Goal: Task Accomplishment & Management: Use online tool/utility

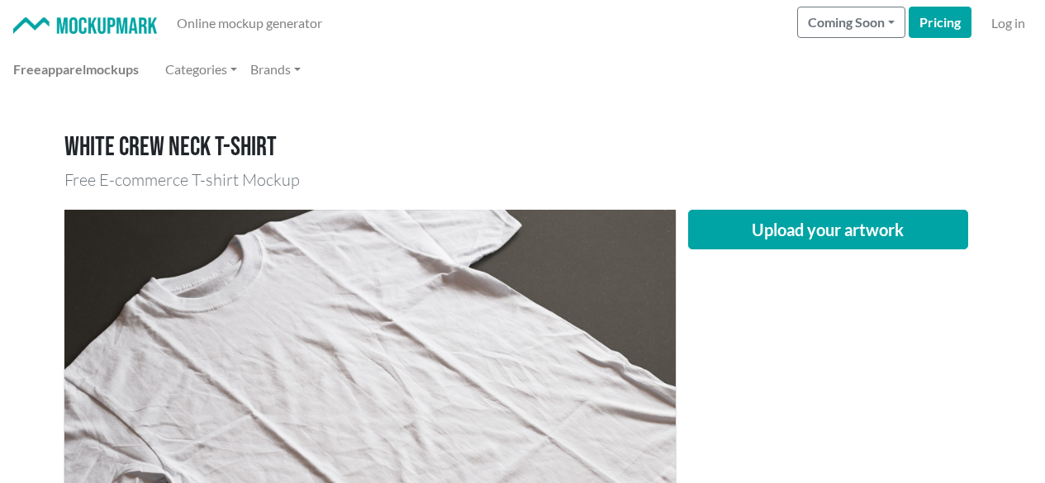
scroll to position [248, 0]
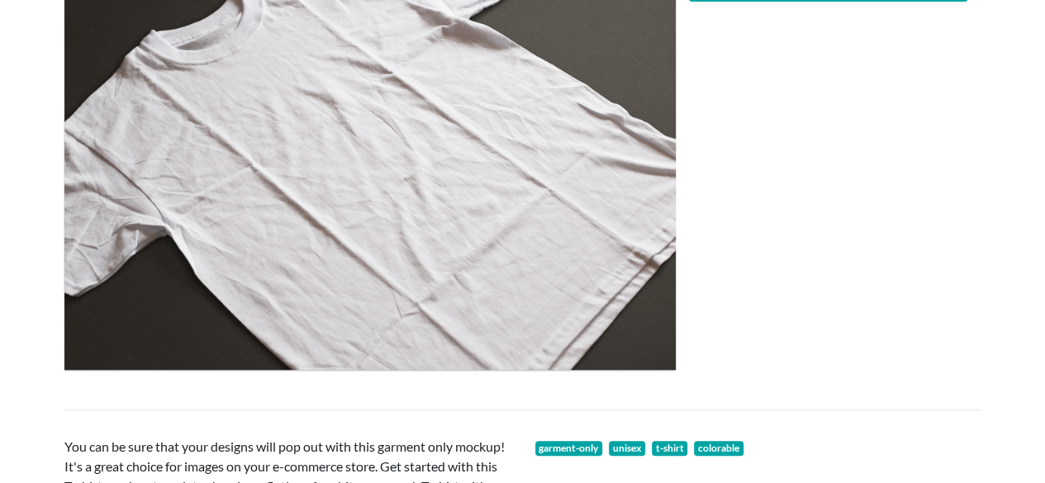
drag, startPoint x: 396, startPoint y: 415, endPoint x: 537, endPoint y: 399, distance: 141.4
click at [396, 415] on div at bounding box center [523, 409] width 942 height 27
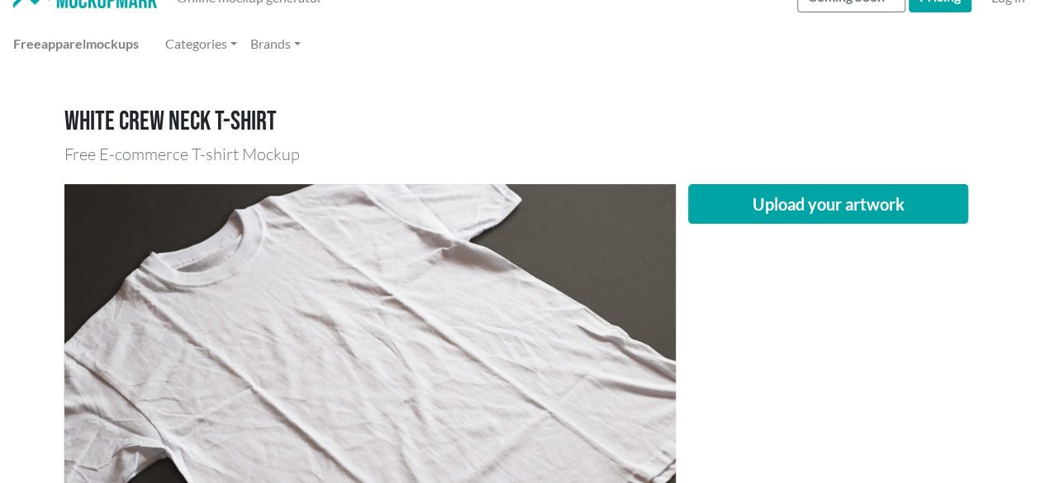
scroll to position [0, 0]
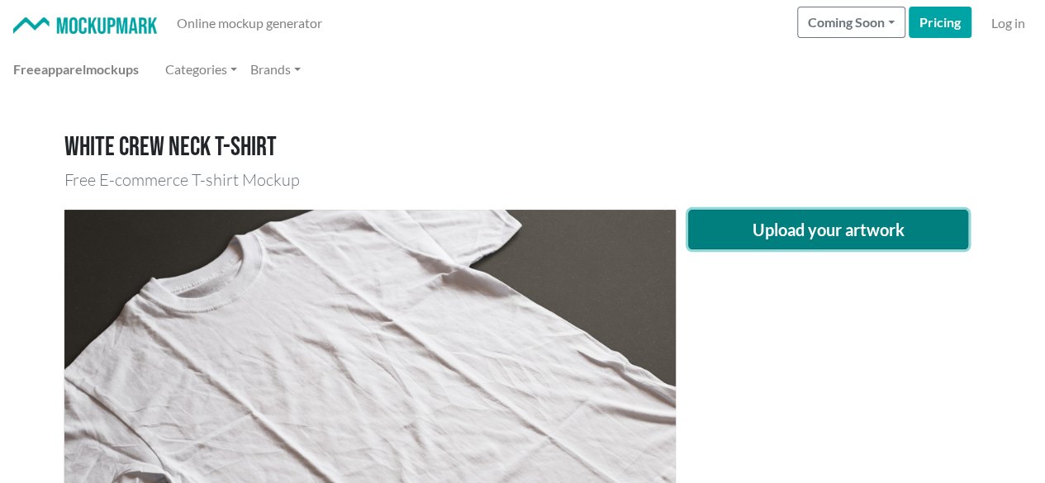
click at [716, 211] on button "Upload your artwork" at bounding box center [828, 230] width 281 height 40
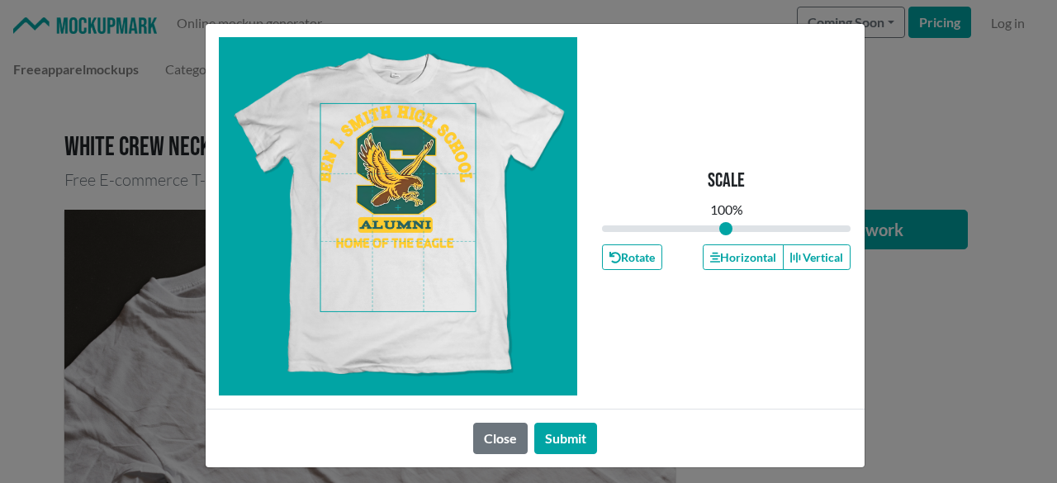
click at [358, 108] on span at bounding box center [397, 207] width 155 height 207
click at [724, 259] on button "Horizontal" at bounding box center [743, 257] width 81 height 26
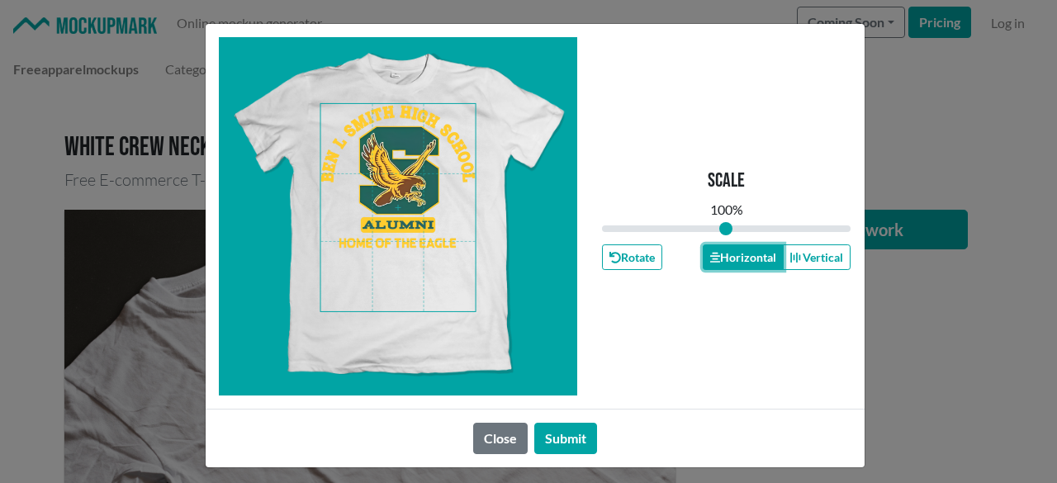
click at [724, 259] on button "Horizontal" at bounding box center [743, 257] width 81 height 26
click at [551, 429] on button "Submit" at bounding box center [565, 438] width 63 height 31
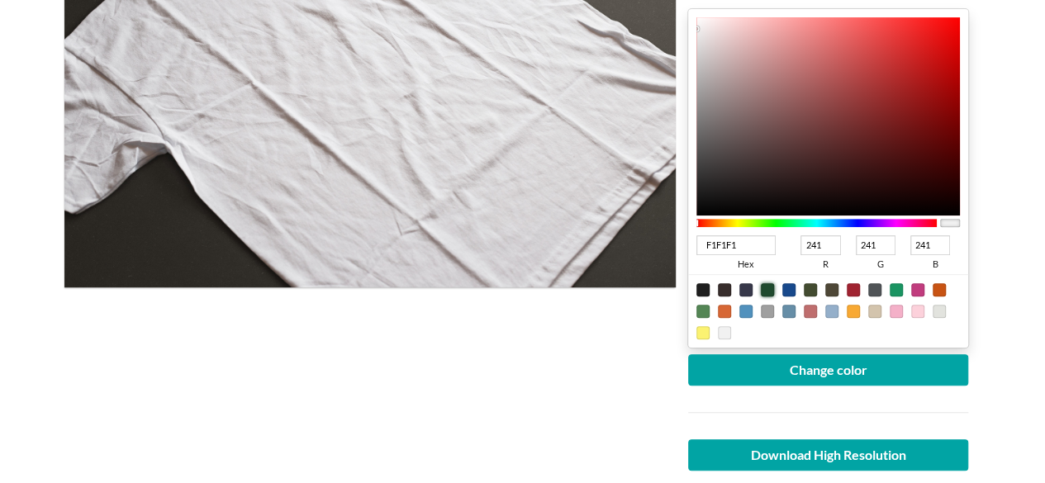
click at [771, 288] on div at bounding box center [767, 289] width 13 height 13
type input "1F4A2E"
type input "31"
type input "74"
type input "46"
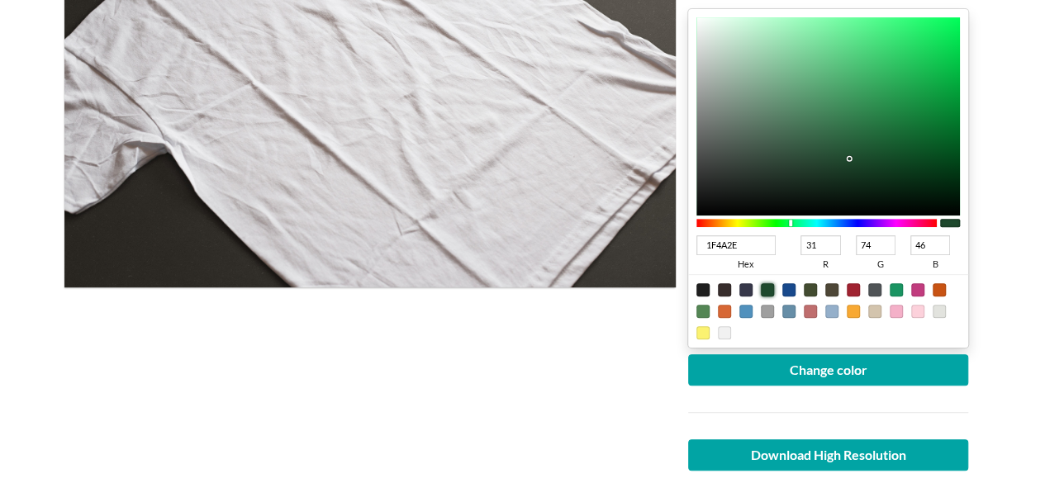
scroll to position [248, 0]
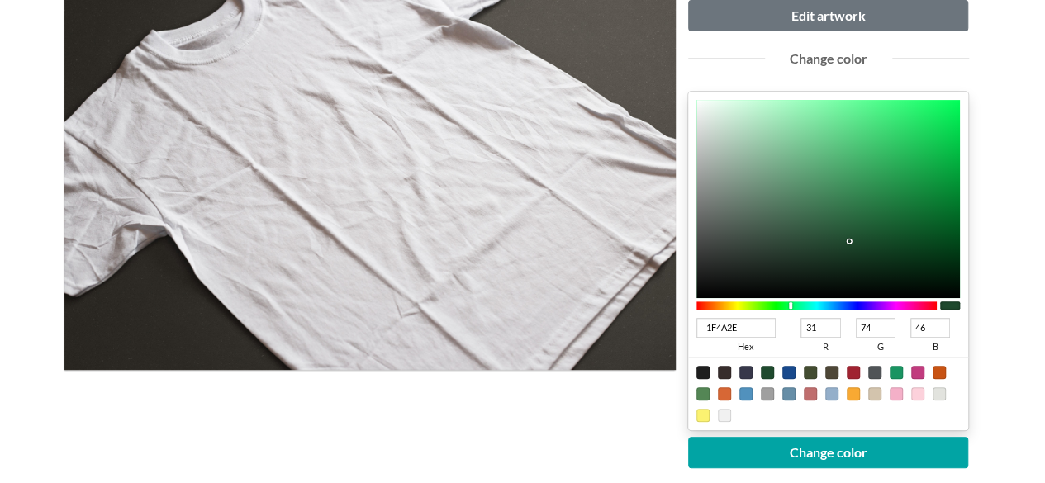
type input "1F4A2D"
type input "45"
type input "1F4A2F"
type input "47"
type input "1F4A31"
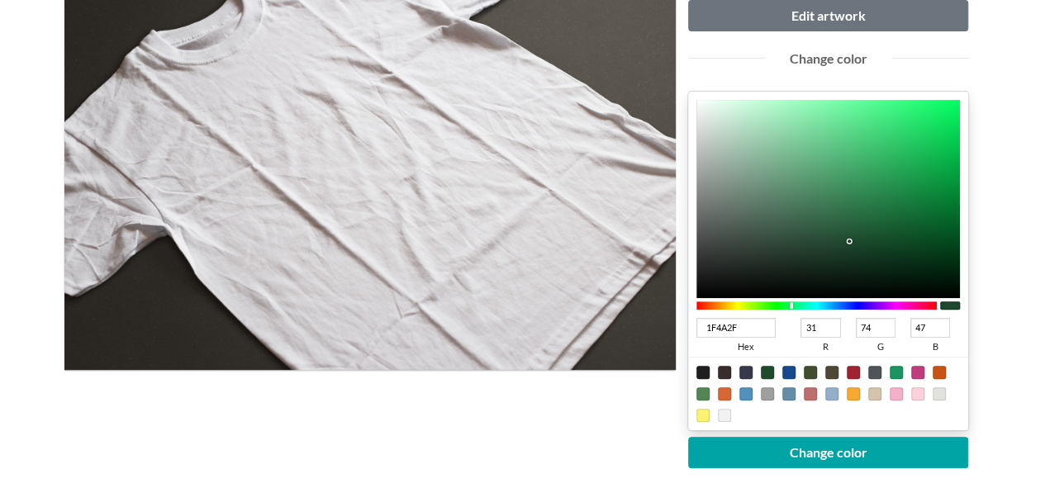
type input "49"
type input "1F4A33"
type input "51"
type input "1F4A34"
type input "52"
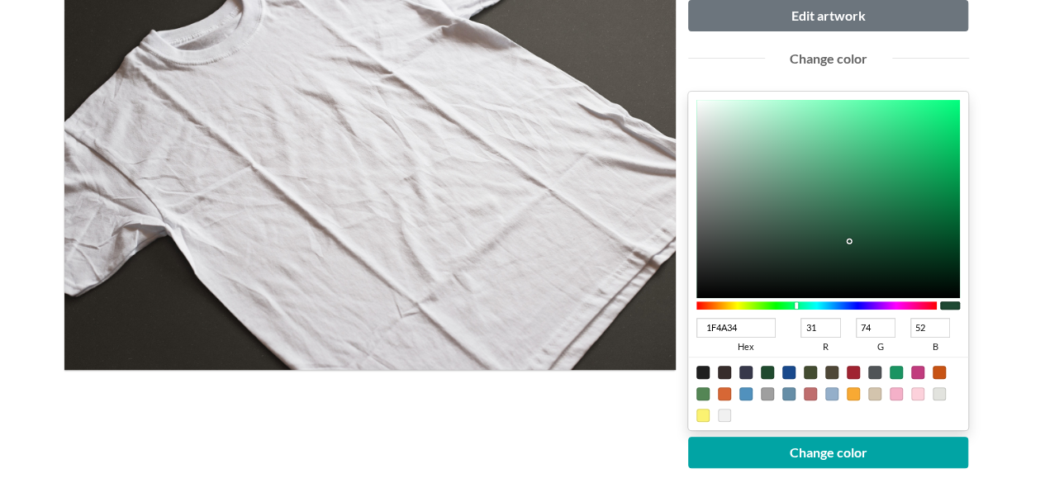
type input "1F4A36"
type input "54"
type input "1F4A38"
type input "56"
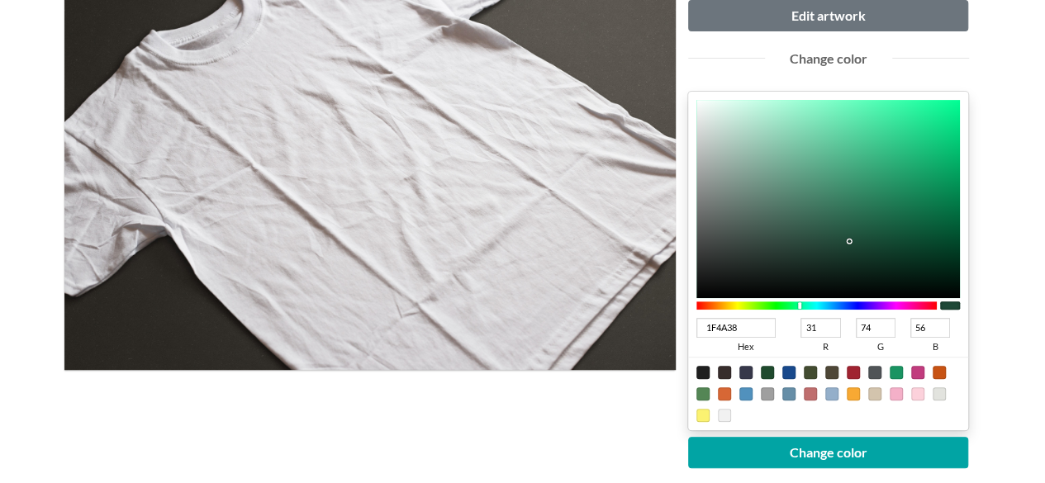
type input "1F4A37"
type input "55"
type input "1F4A36"
type input "54"
type input "1F4A35"
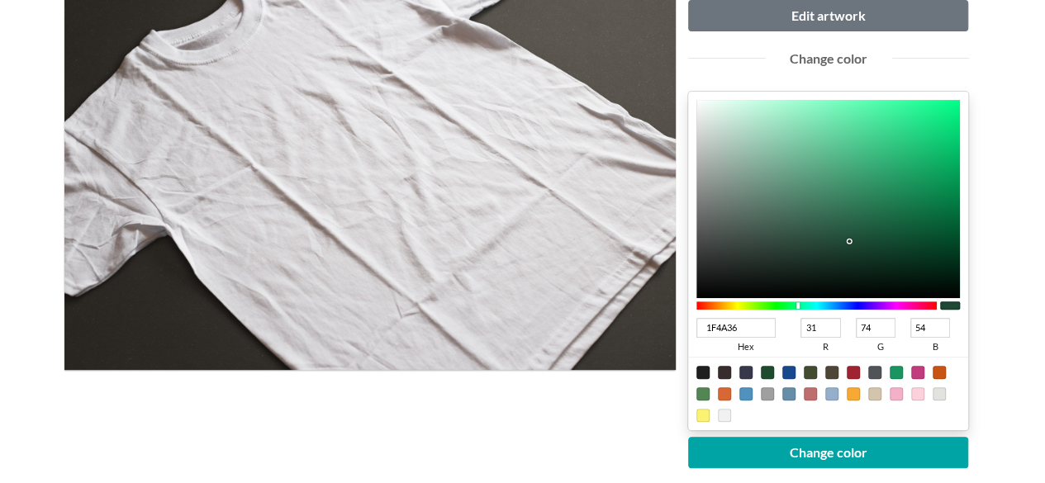
type input "53"
type input "1F4A33"
type input "51"
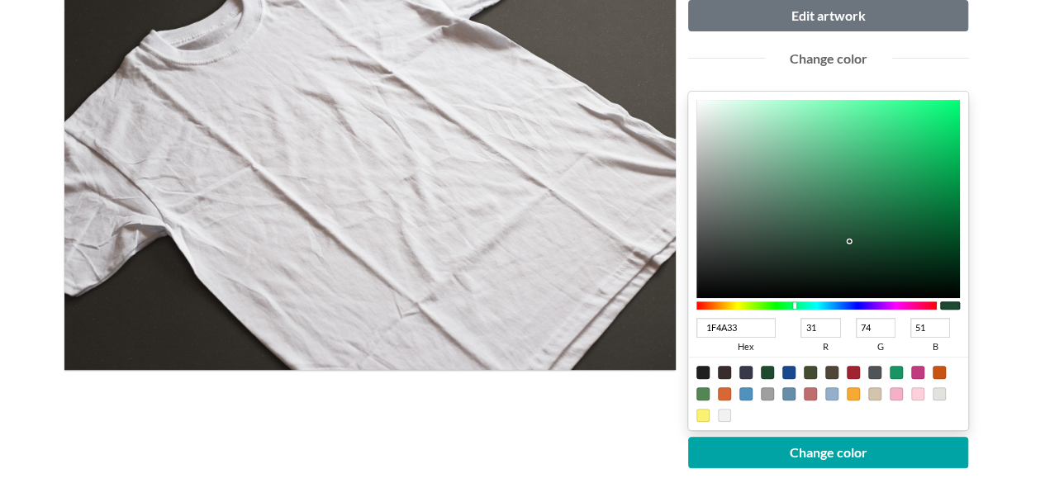
click at [795, 306] on div at bounding box center [794, 305] width 3 height 7
type input "1A4F33"
type input "26"
type input "79"
type input "185836"
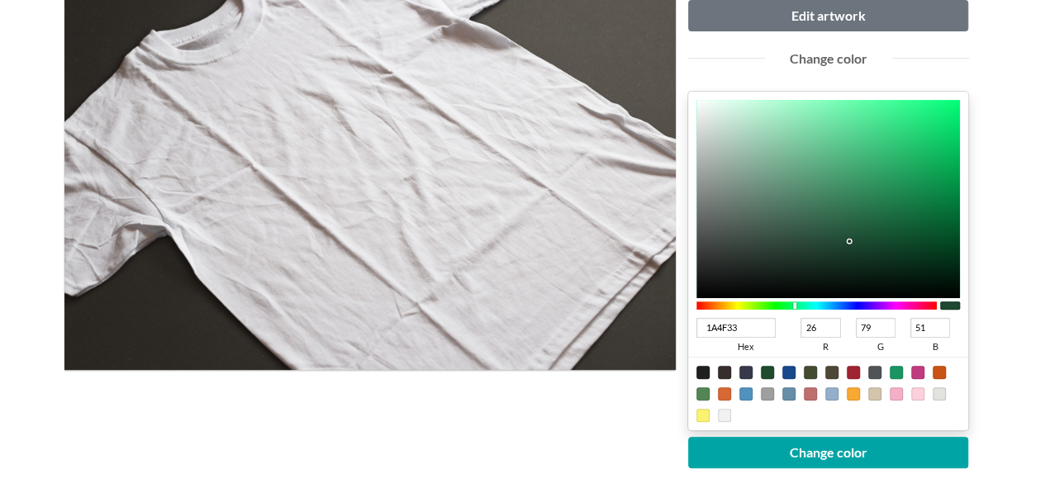
type input "24"
type input "88"
type input "54"
type input "115832"
type input "17"
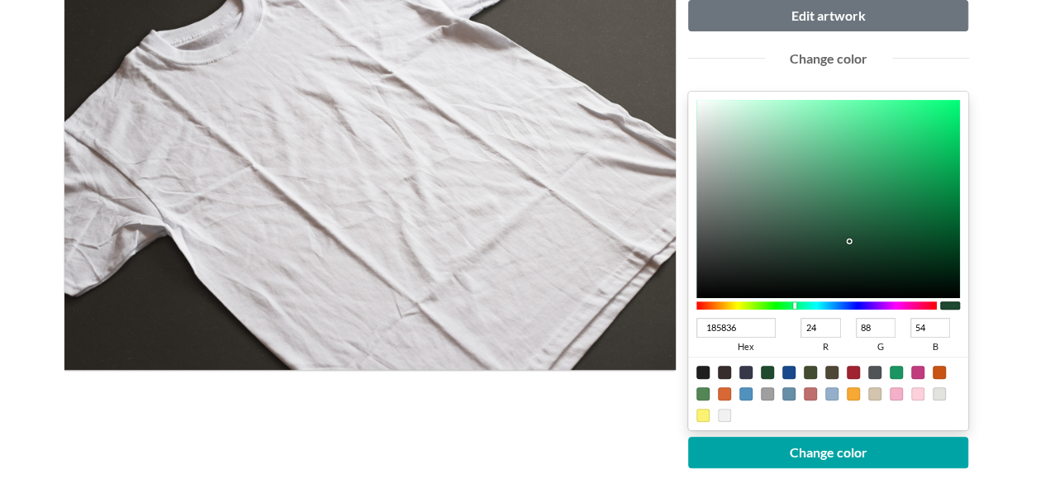
type input "50"
type input "0E5730"
type input "14"
type input "87"
type input "48"
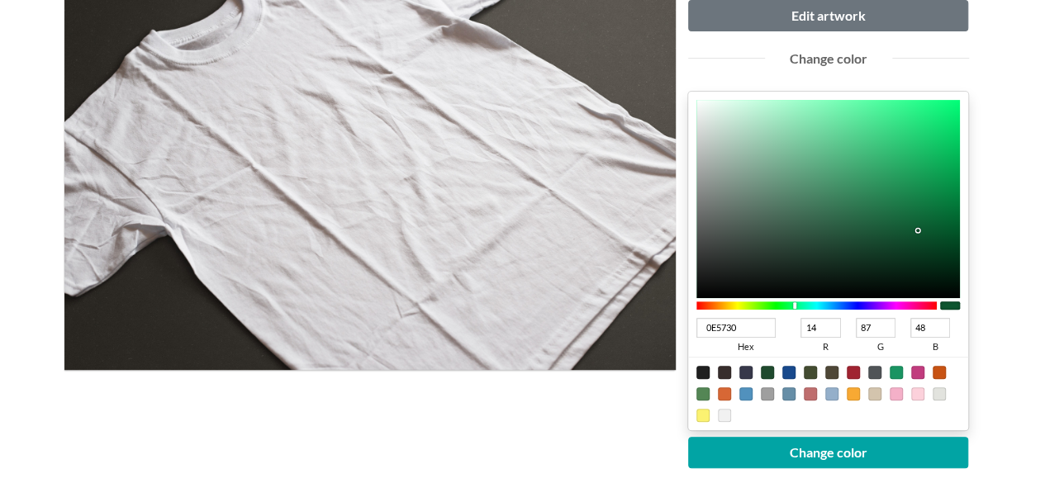
type input "0D562F"
type input "13"
type input "86"
type input "47"
type input "0C532D"
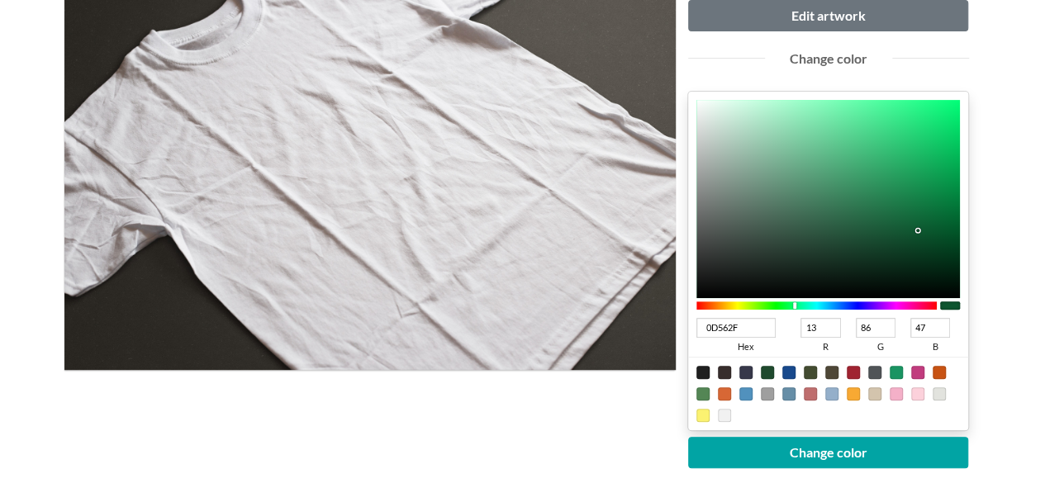
type input "12"
type input "83"
type input "45"
type input "0D4B2A"
type input "13"
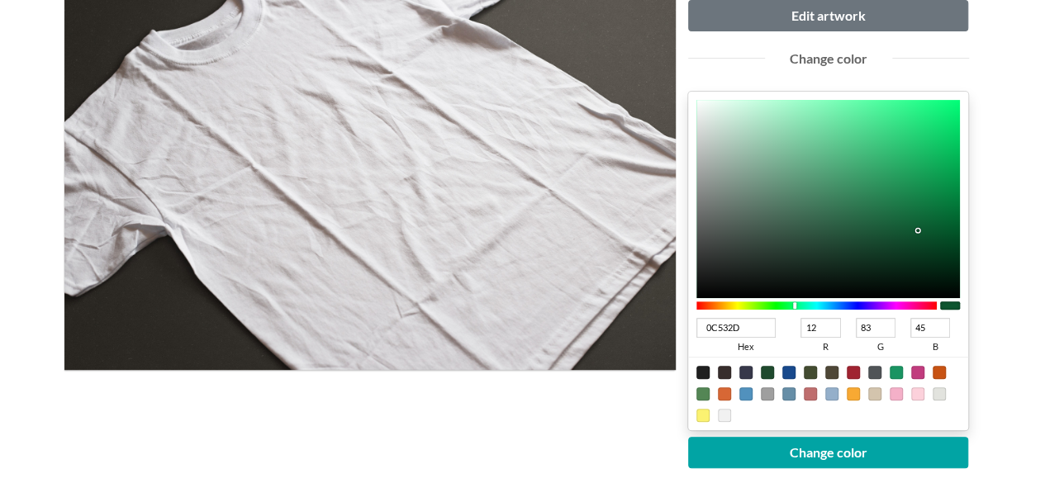
type input "75"
type input "42"
type input "0D4527"
type input "69"
type input "39"
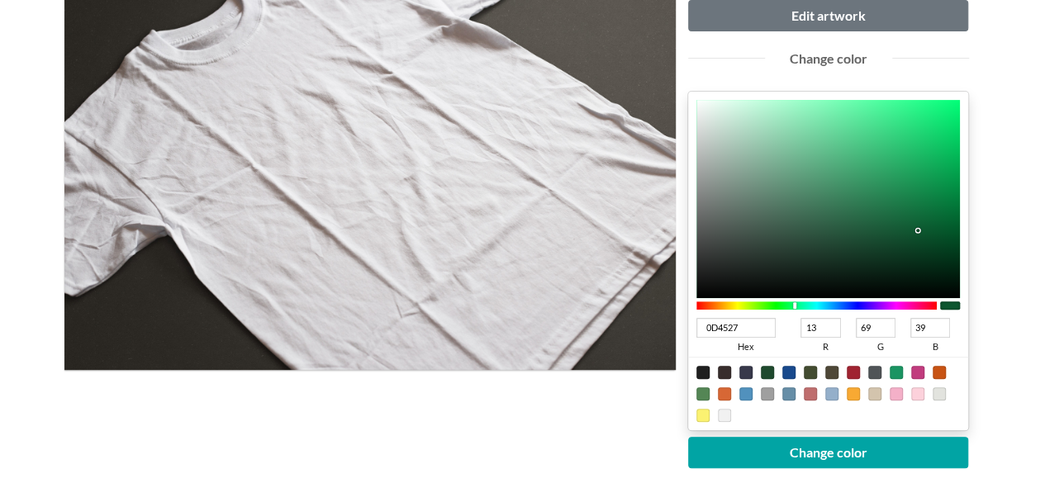
type input "0A3C21"
type input "10"
type input "60"
type input "33"
type input "033419"
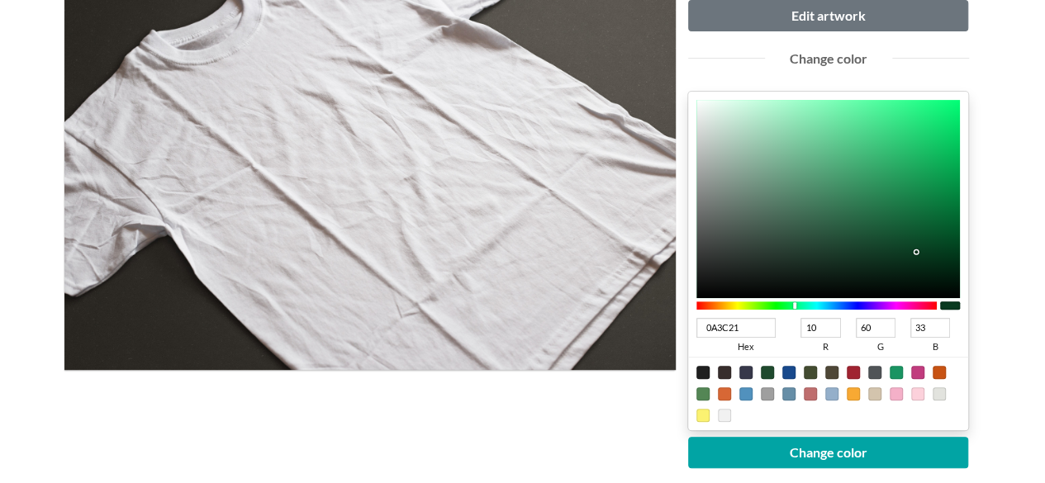
type input "3"
type input "52"
type input "25"
type input "002E15"
type input "0"
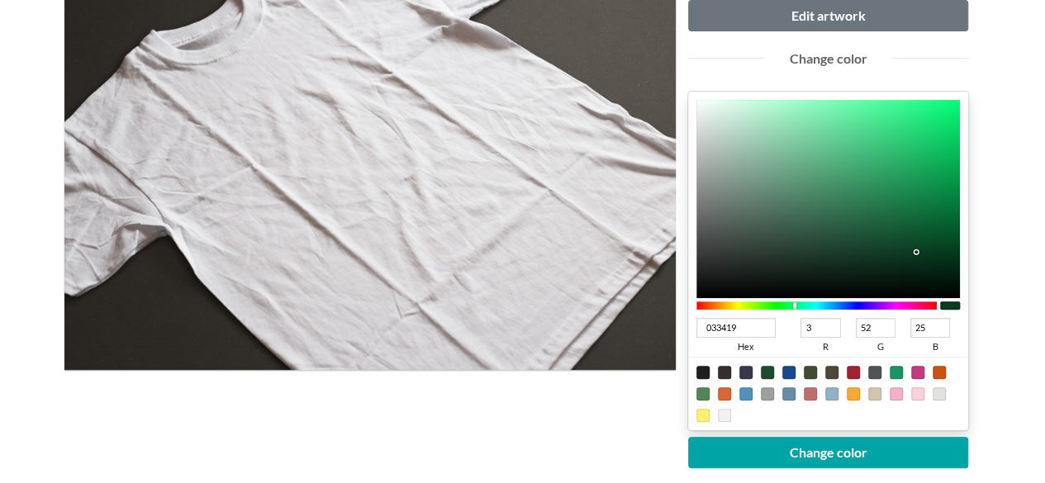
type input "46"
type input "21"
type input "003217"
type input "50"
type input "23"
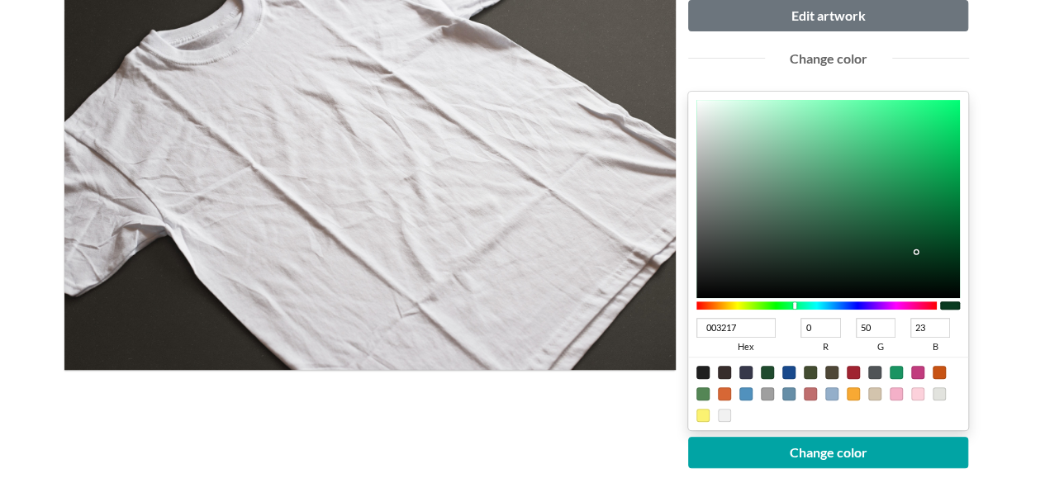
type input "00391A"
type input "57"
type input "26"
type input "003E1C"
type input "62"
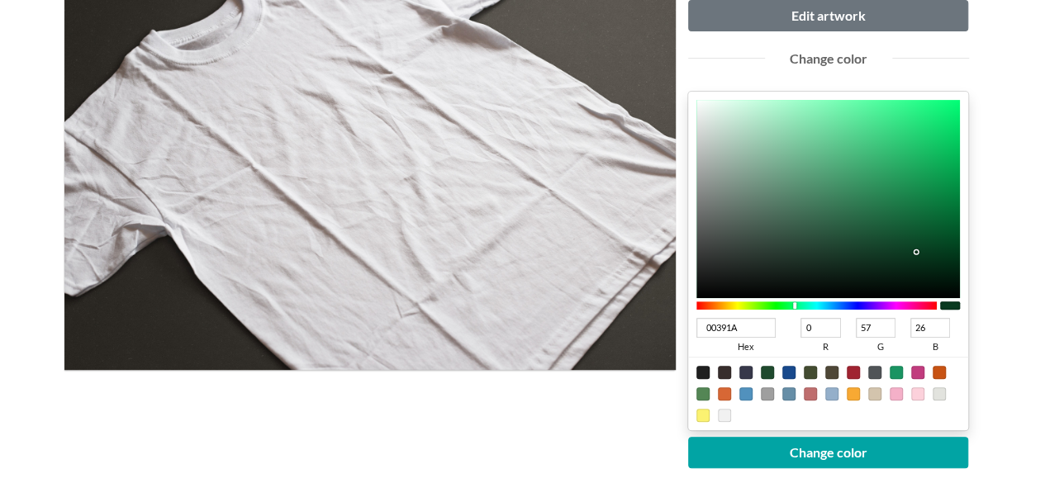
type input "28"
type input "00411D"
type input "65"
type input "29"
type input "003C1B"
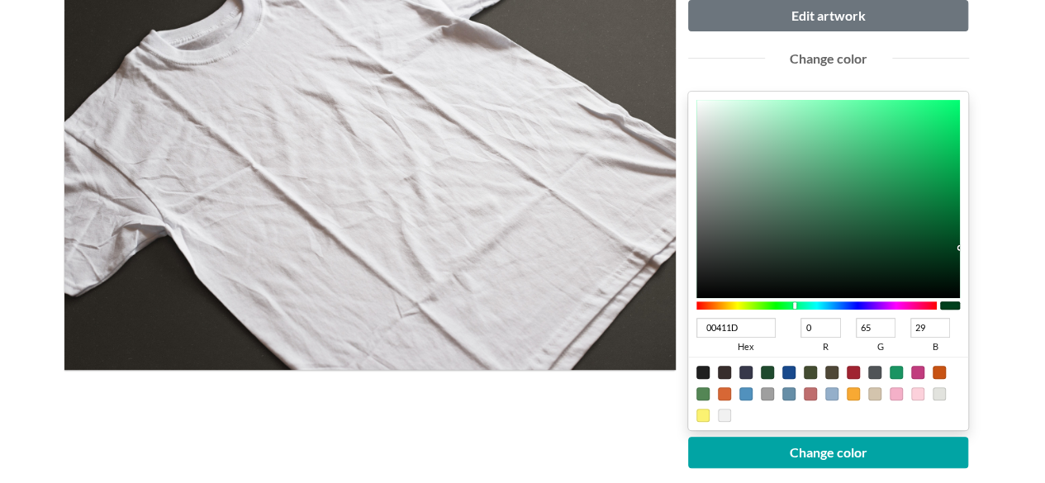
type input "60"
type input "27"
type input "003A1A"
type input "58"
type input "26"
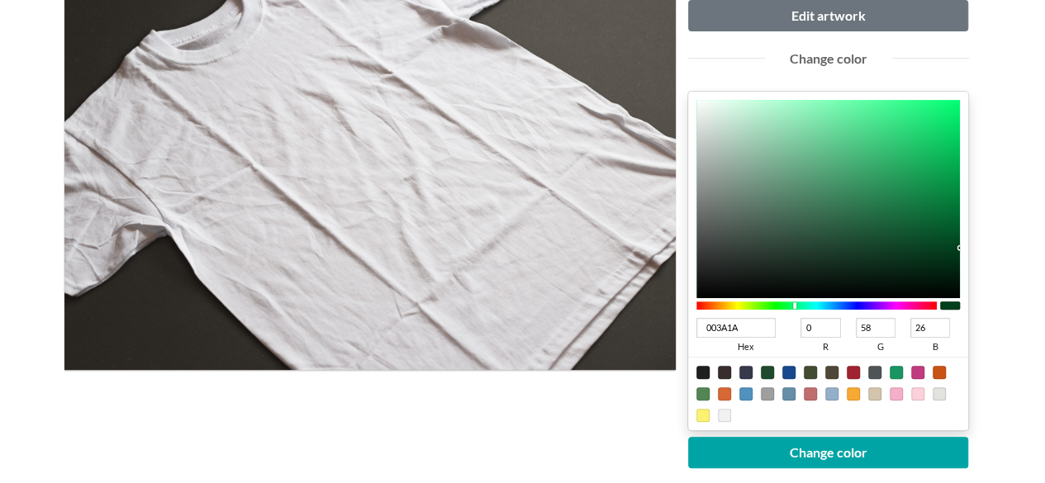
type input "003618"
type input "54"
type input "24"
type input "003417"
type input "52"
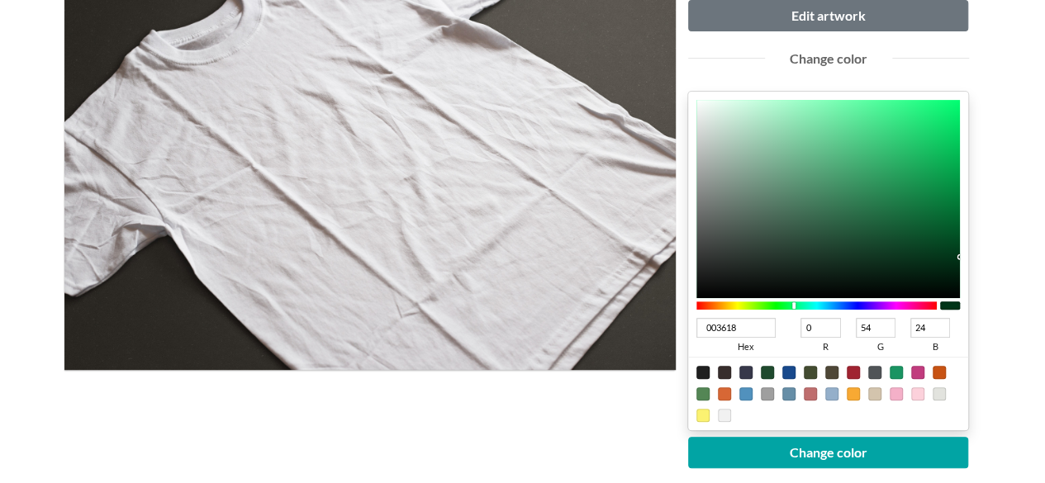
type input "23"
type input "003316"
type input "51"
type input "22"
type input "003215"
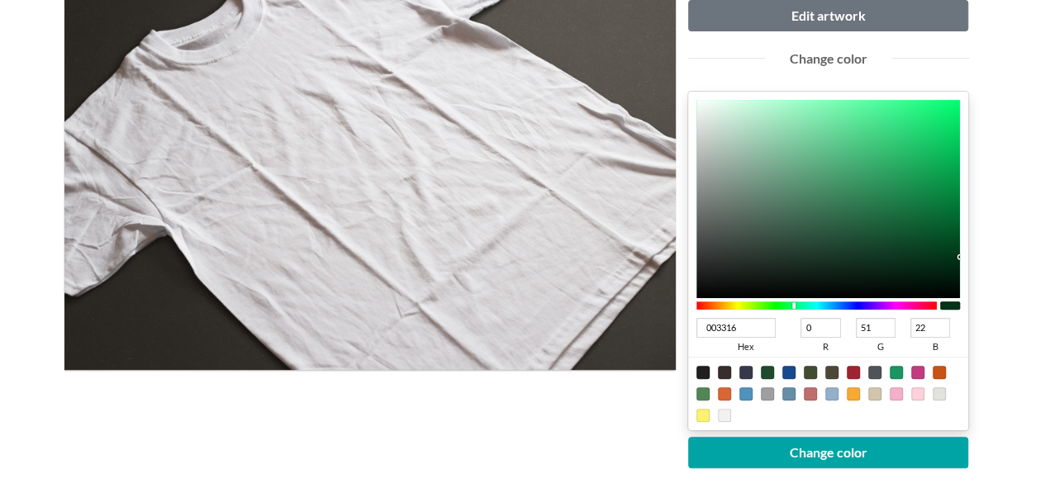
type input "50"
type input "21"
type input "003416"
type input "52"
type input "22"
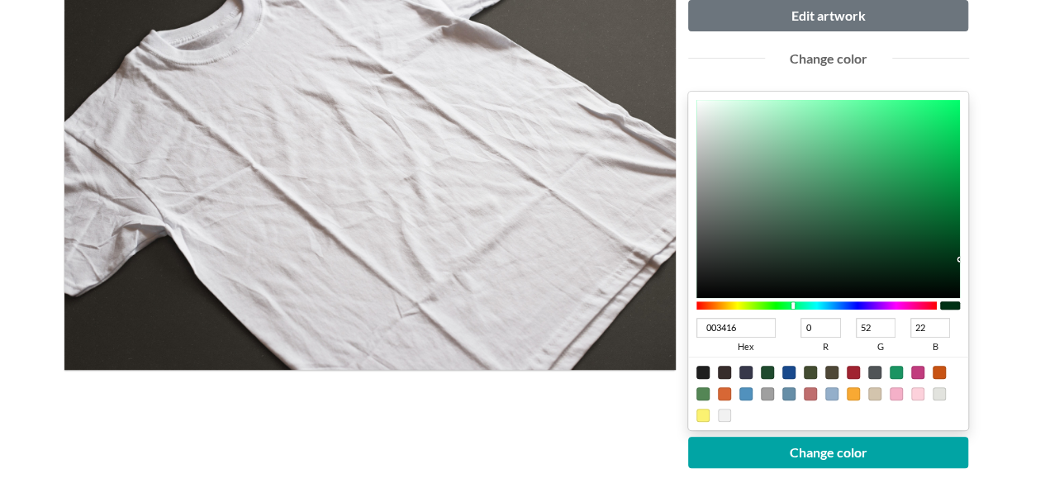
type input "003717"
type input "55"
type input "23"
drag, startPoint x: 900, startPoint y: 228, endPoint x: 1056, endPoint y: 245, distance: 156.2
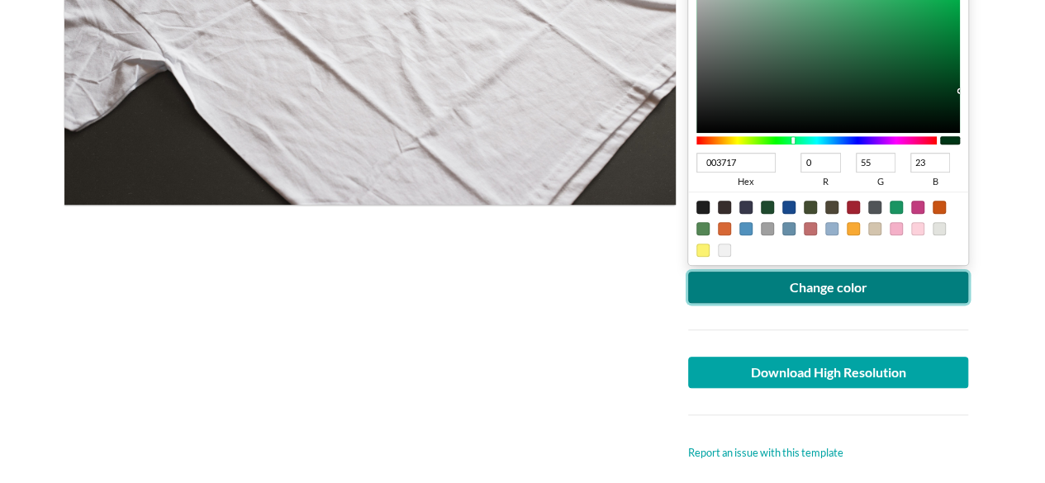
click at [859, 292] on button "Change color" at bounding box center [828, 287] width 281 height 31
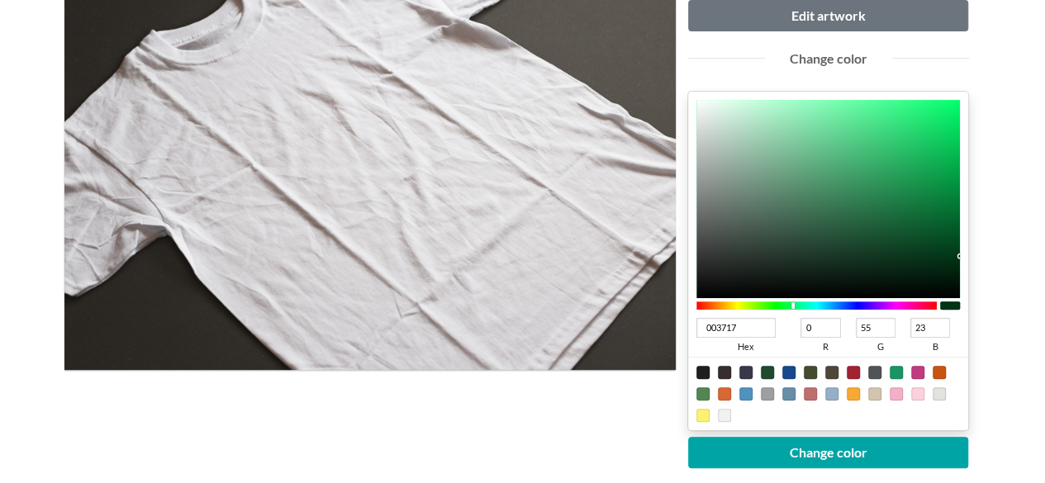
click at [766, 369] on div at bounding box center [767, 372] width 13 height 13
type input "1F4A2E"
type input "31"
type input "74"
type input "46"
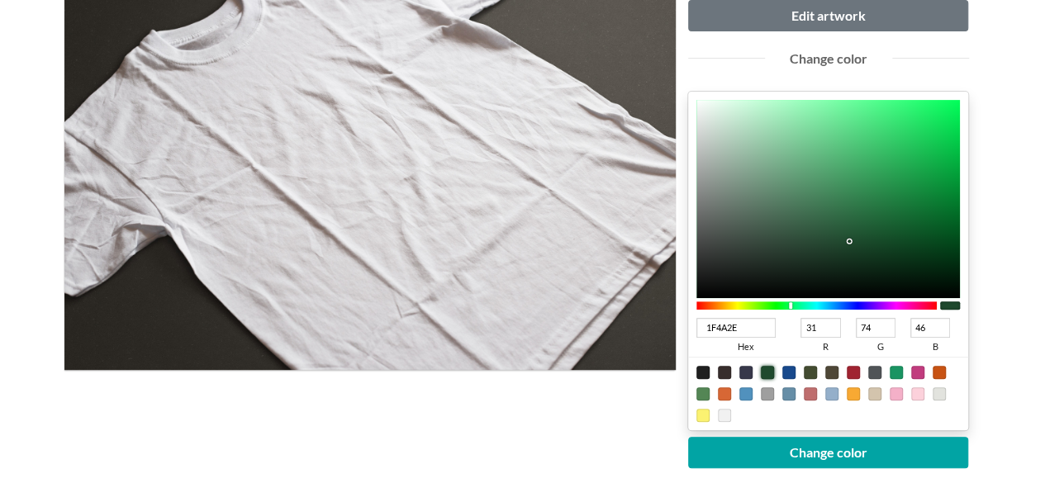
type input "1C4D2D"
type input "28"
type input "77"
type input "45"
type input "194C2B"
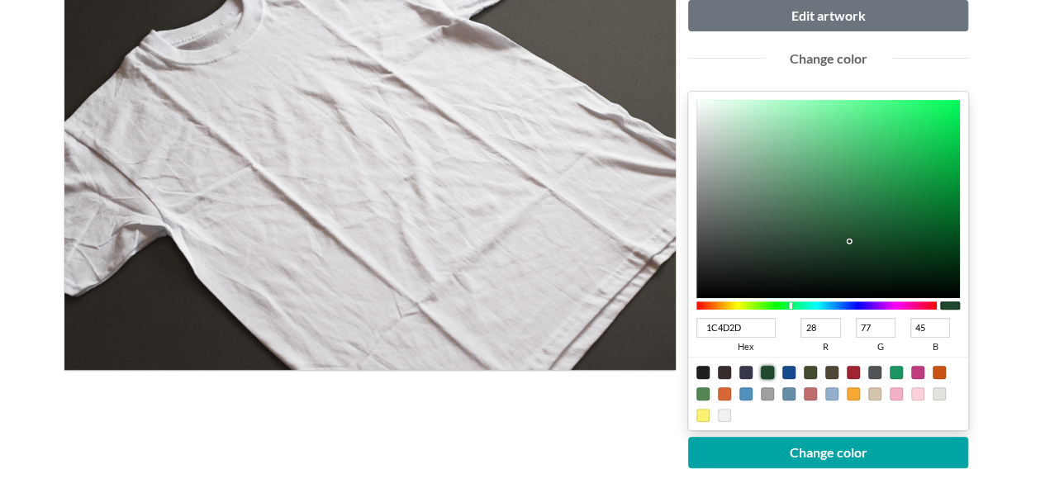
type input "25"
type input "76"
type input "43"
type input "164827"
type input "22"
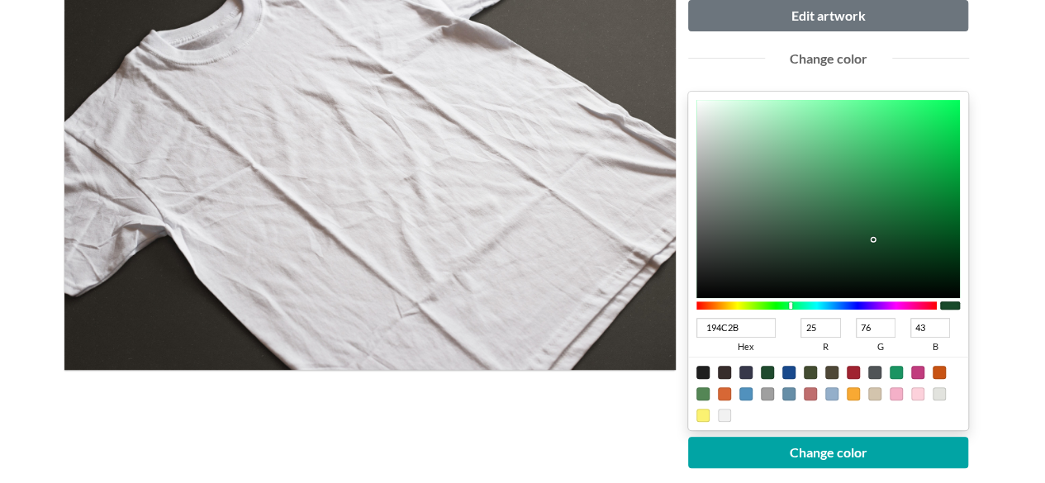
type input "72"
type input "39"
type input "134524"
type input "19"
type input "69"
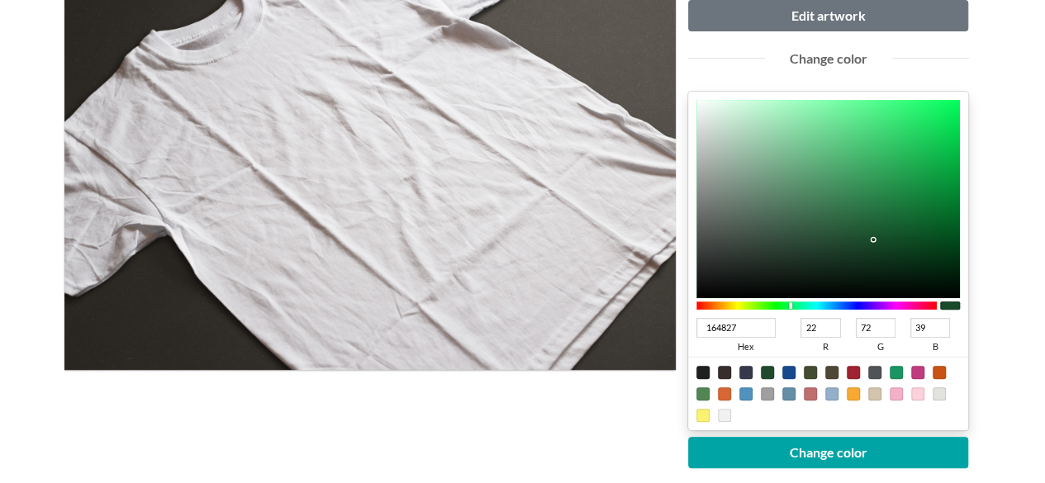
type input "36"
type input "114523"
type input "17"
type input "35"
type input "0D421F"
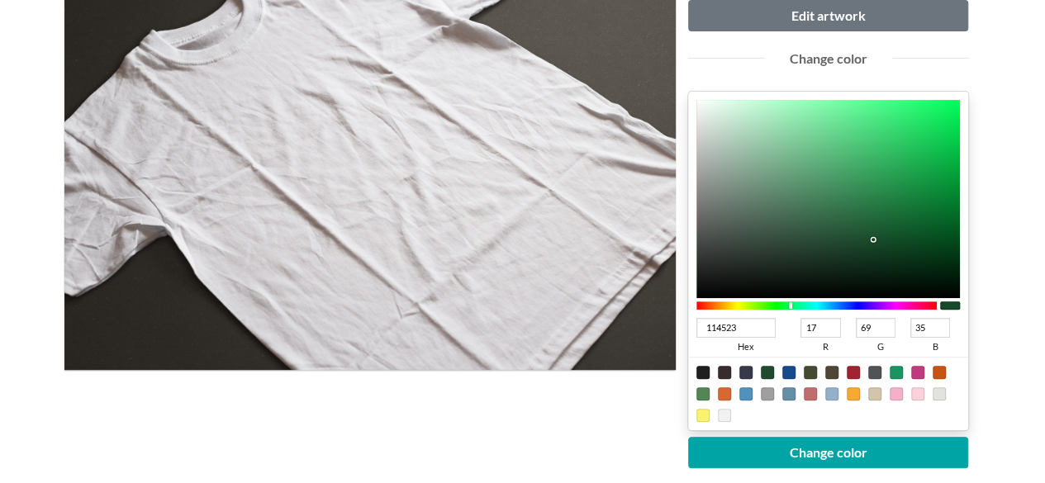
type input "13"
type input "66"
type input "31"
type input "0B421E"
type input "11"
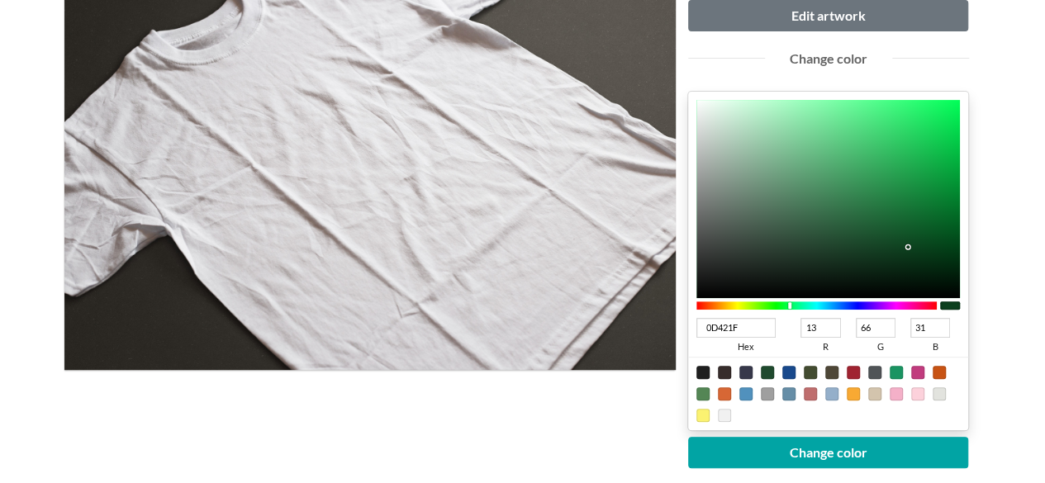
type input "30"
type input "0A411D"
type input "10"
type input "65"
type input "29"
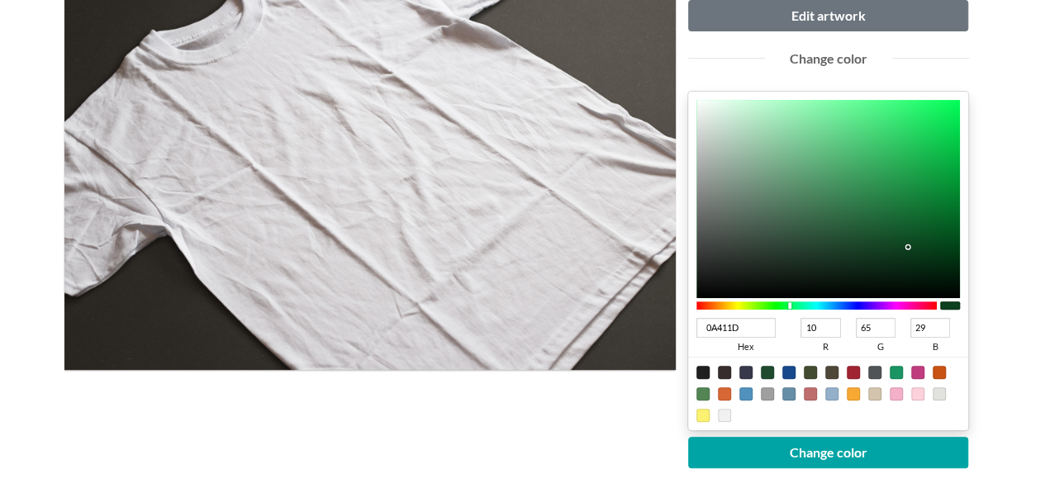
type input "08411C"
type input "8"
type input "28"
type input "063D19"
type input "6"
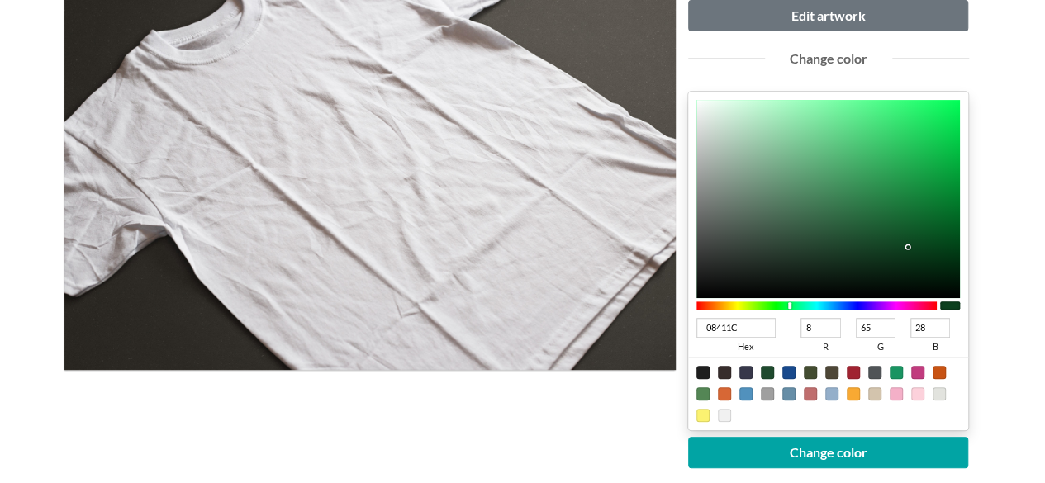
type input "61"
type input "25"
type input "043C17"
type input "4"
type input "60"
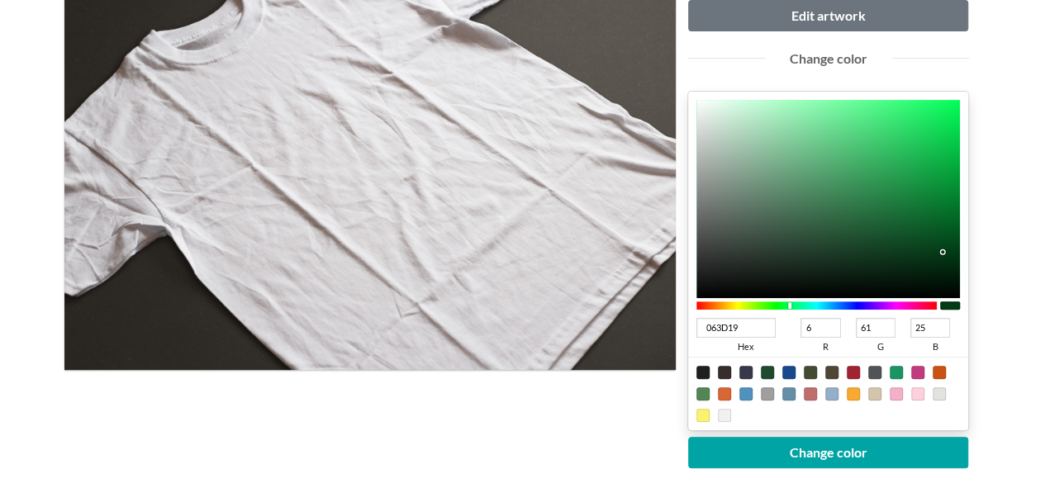
type input "23"
type input "043A16"
type input "58"
type input "22"
type input "033915"
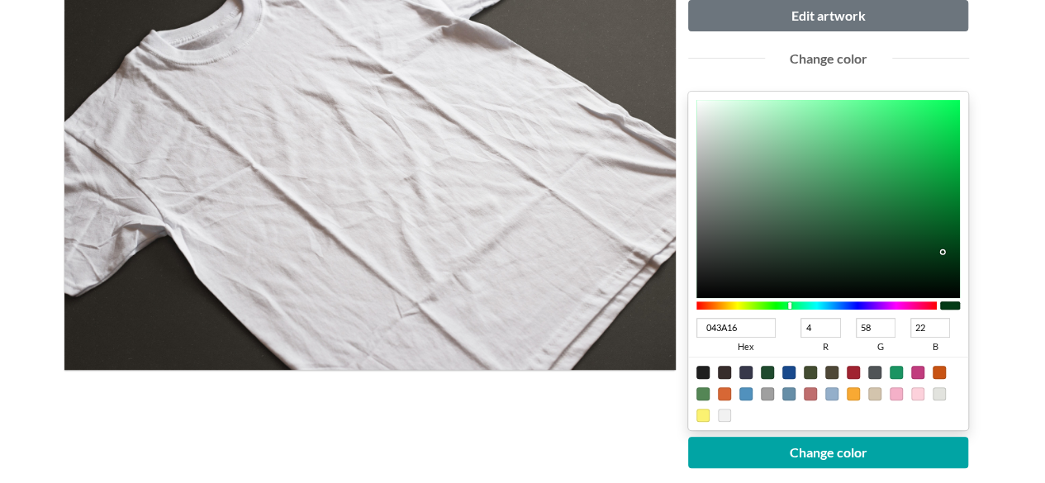
type input "3"
type input "57"
type input "21"
type input "042E12"
type input "4"
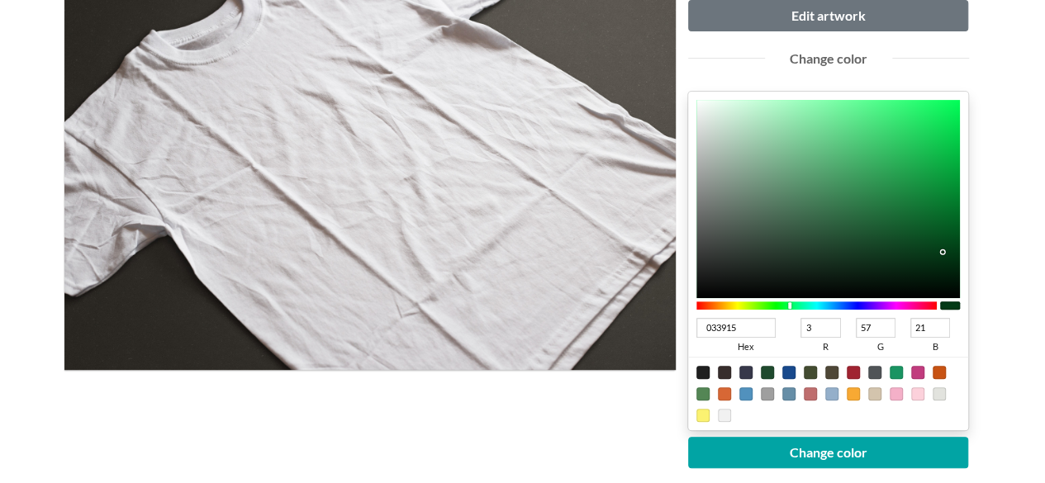
type input "46"
type input "18"
type input "052B12"
type input "5"
type input "43"
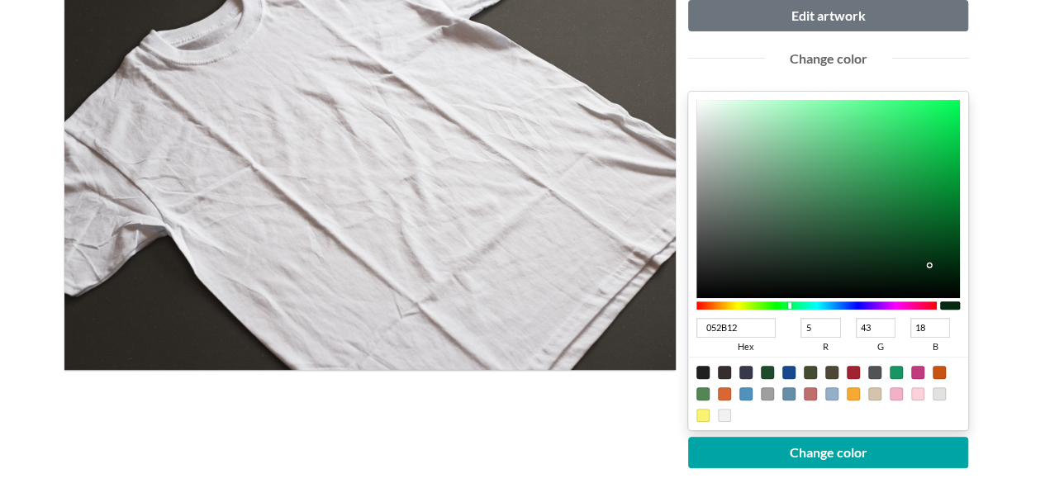
type input "062912"
type input "6"
type input "41"
type input "082A14"
type input "8"
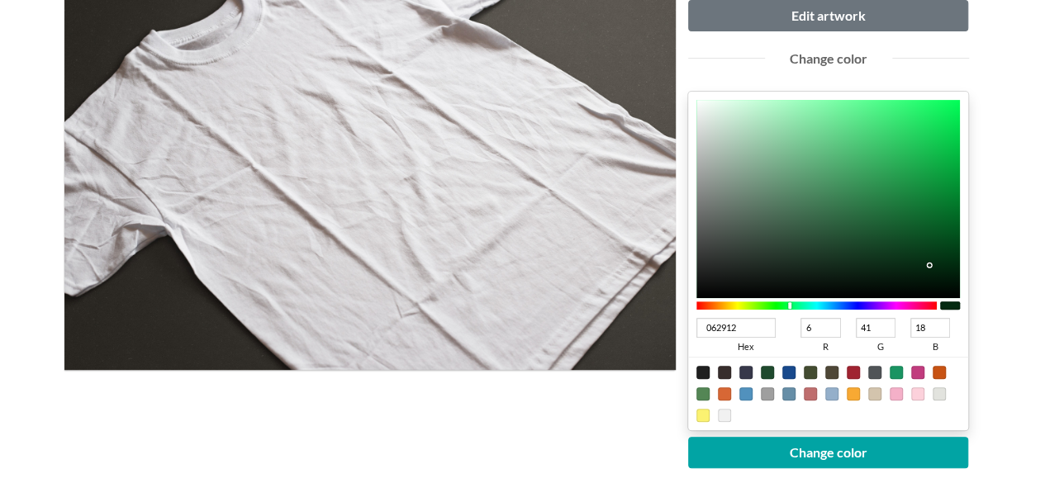
type input "42"
type input "20"
type input "0A2B16"
type input "10"
type input "43"
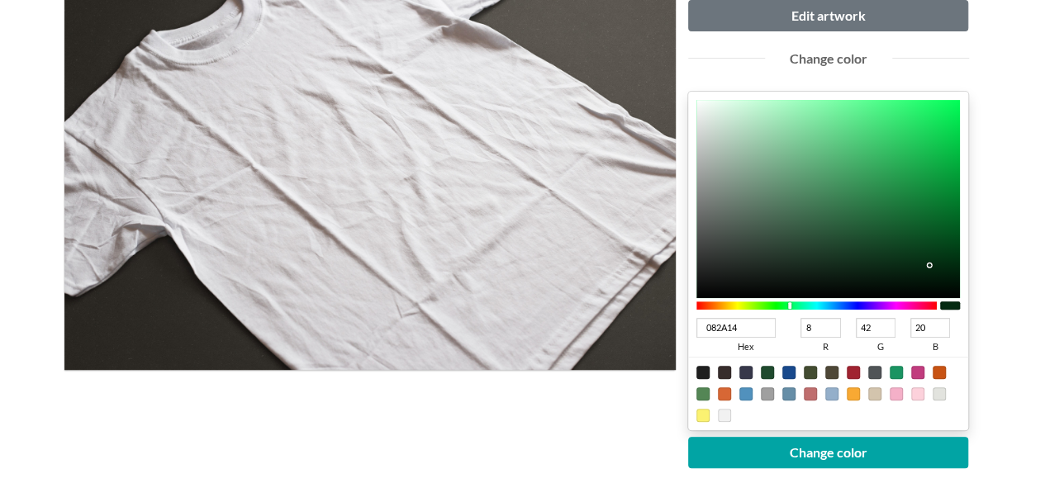
type input "22"
type input "0B2D18"
type input "11"
type input "45"
type input "24"
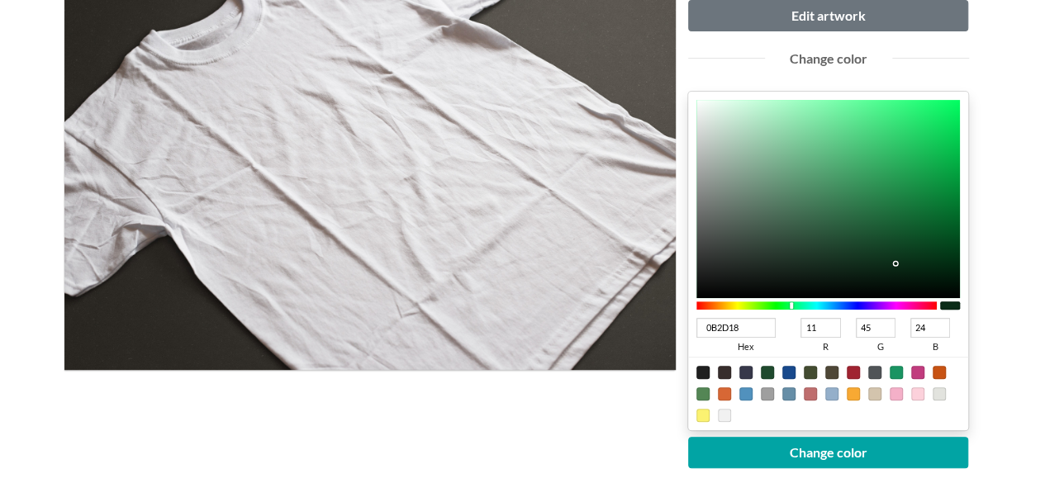
type input "0C311A"
type input "12"
type input "49"
type input "26"
type input "0D321B"
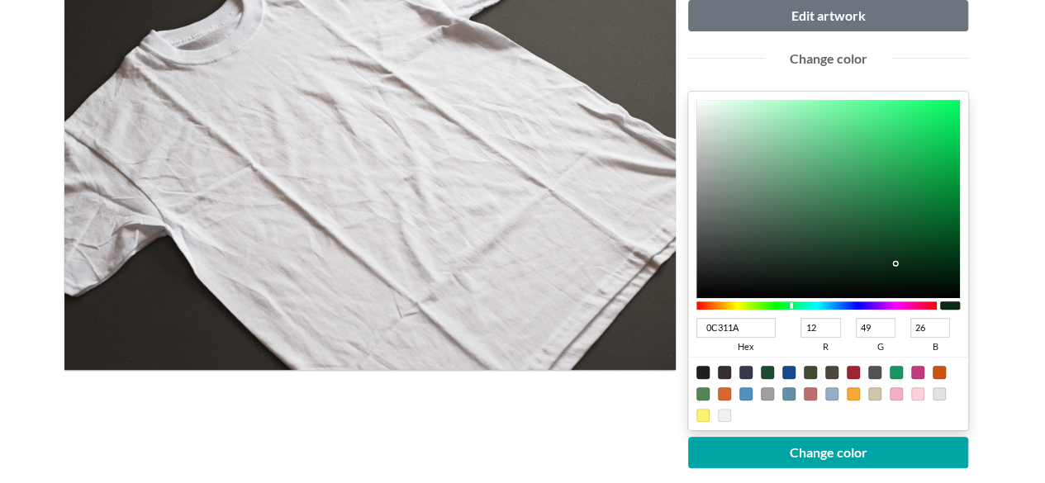
type input "13"
type input "50"
type input "27"
drag, startPoint x: 866, startPoint y: 237, endPoint x: 893, endPoint y: 259, distance: 34.7
click at [893, 259] on div at bounding box center [828, 199] width 264 height 198
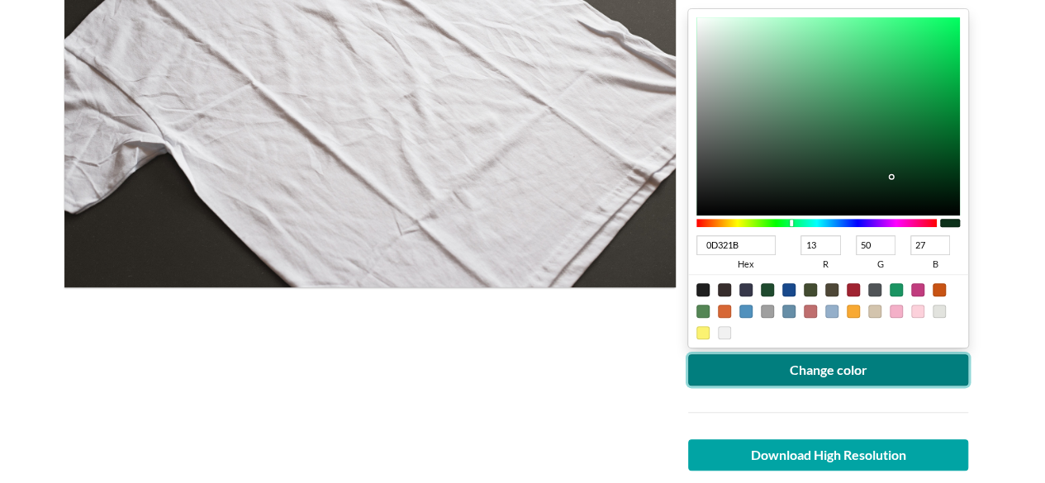
click at [785, 376] on button "Change color" at bounding box center [828, 369] width 281 height 31
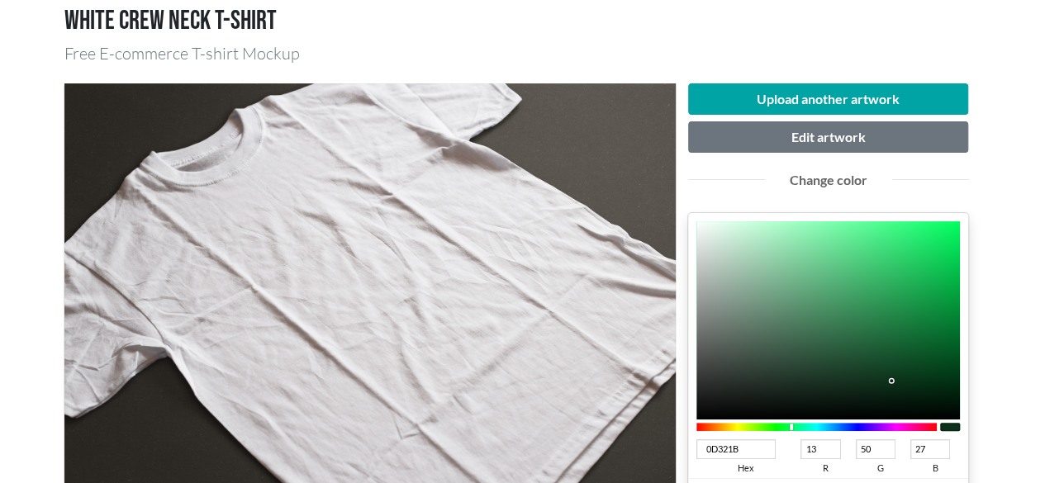
scroll to position [330, 0]
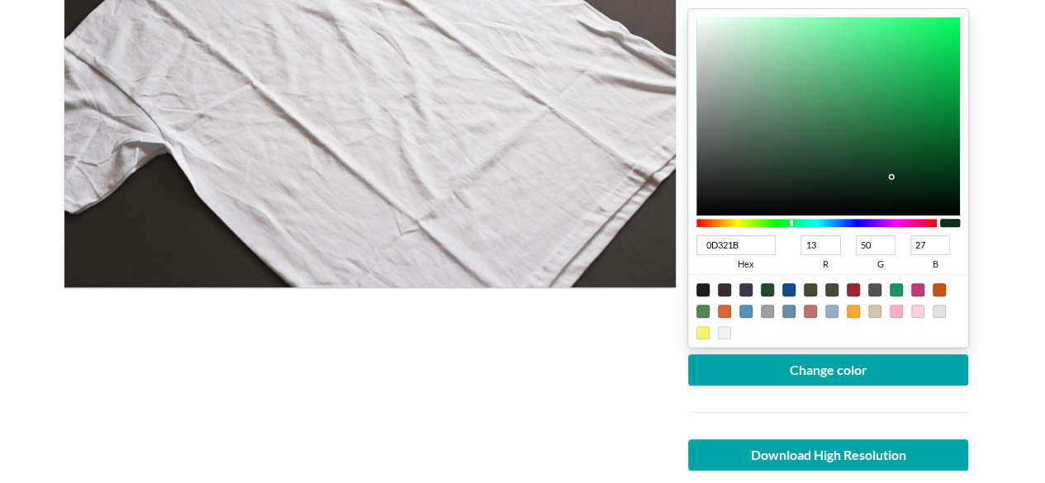
click at [742, 240] on input "0D321B" at bounding box center [736, 245] width 80 height 20
drag, startPoint x: 765, startPoint y: 250, endPoint x: 502, endPoint y: 254, distance: 262.7
click at [502, 254] on div "Upload another artwork Edit artwork Change color 0D321B hex 13 r 50 g 27 b 100 …" at bounding box center [522, 211] width 917 height 691
type input "140"
type input "17"
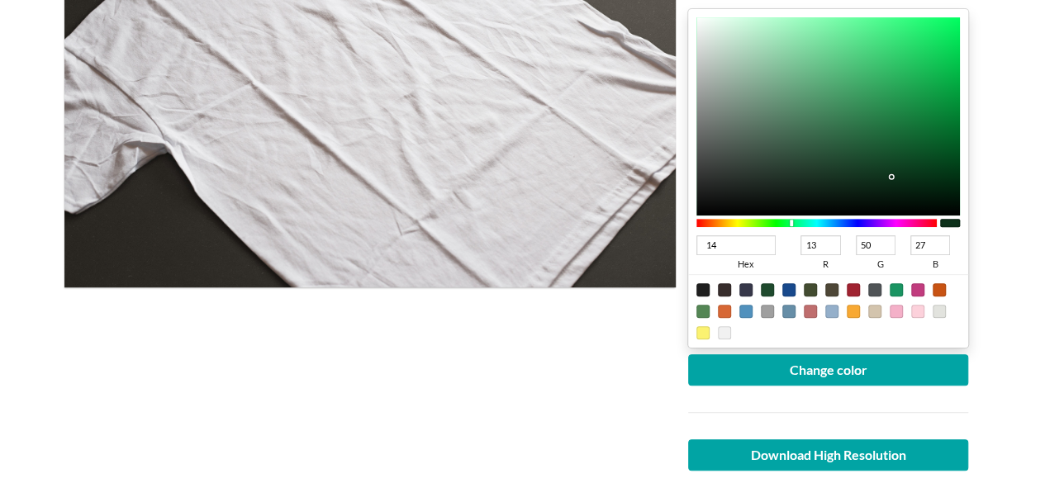
type input "68"
type input "0"
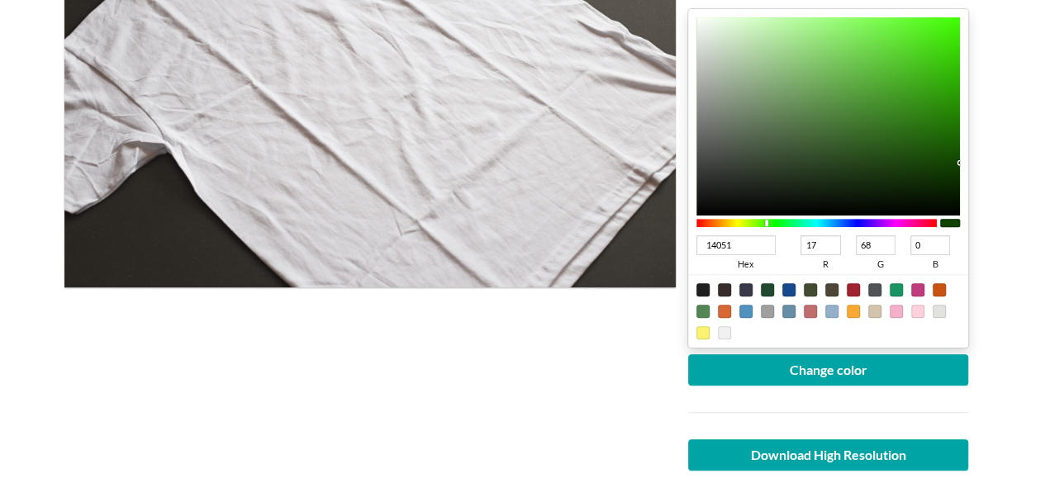
type input "140514"
type input "20"
type input "5"
type input "20"
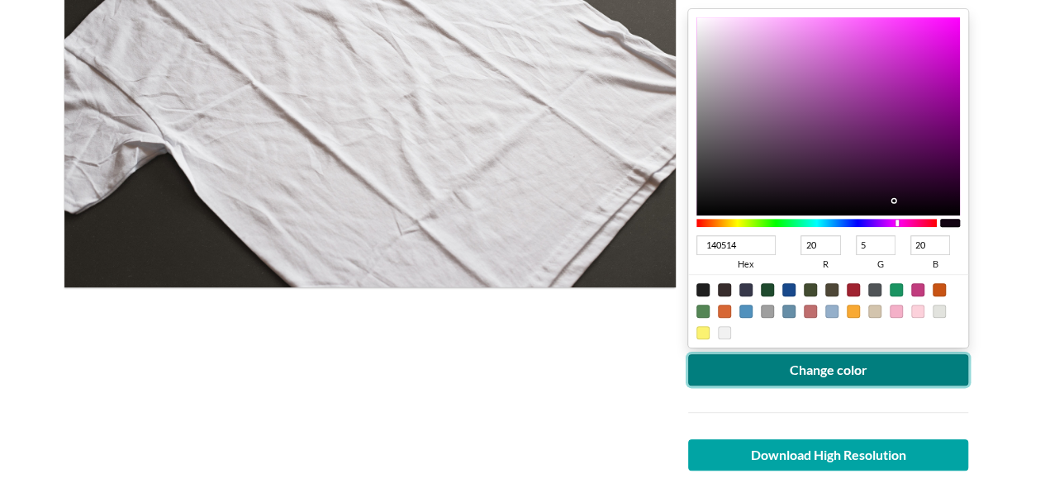
drag, startPoint x: 836, startPoint y: 368, endPoint x: 778, endPoint y: 368, distance: 57.8
click at [836, 368] on button "Change color" at bounding box center [828, 369] width 281 height 31
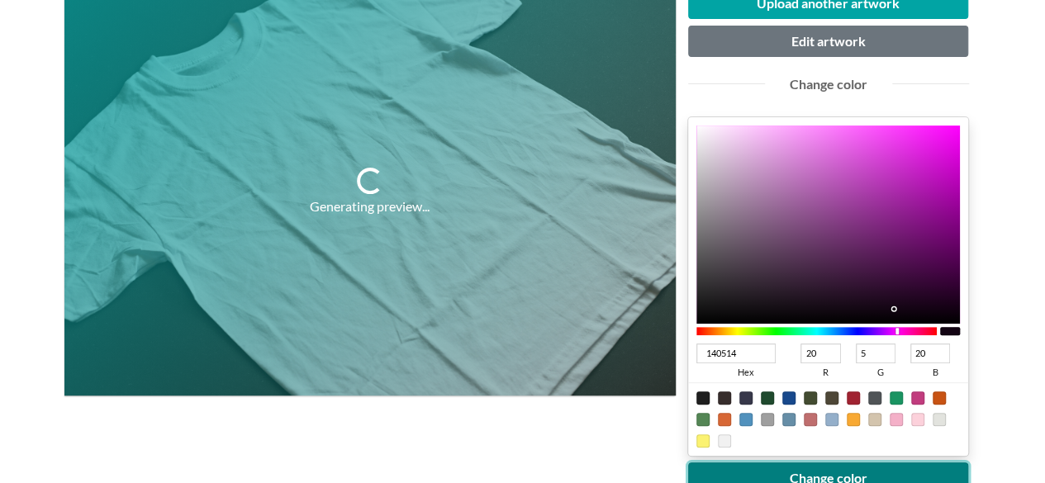
scroll to position [248, 0]
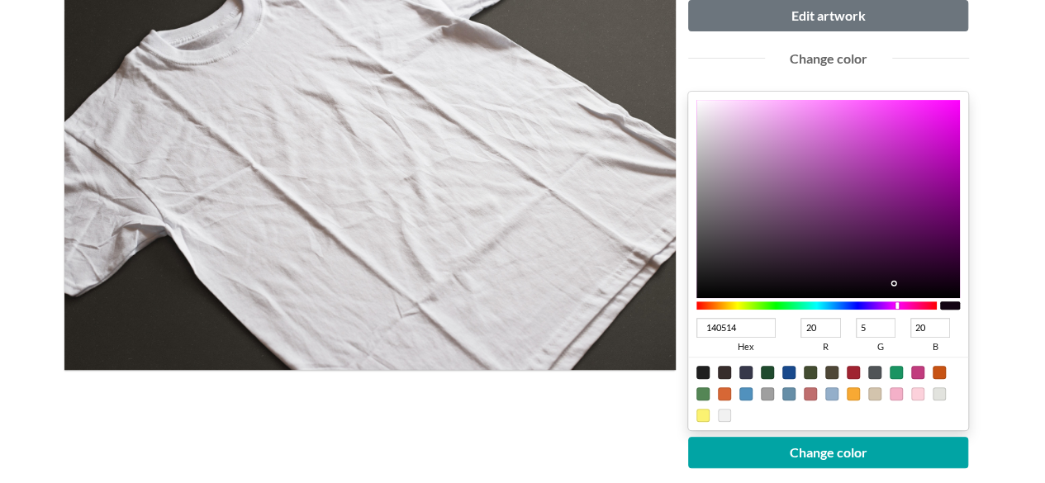
click at [768, 366] on div at bounding box center [767, 372] width 13 height 13
type input "1F4A2E"
type input "31"
type input "74"
type input "46"
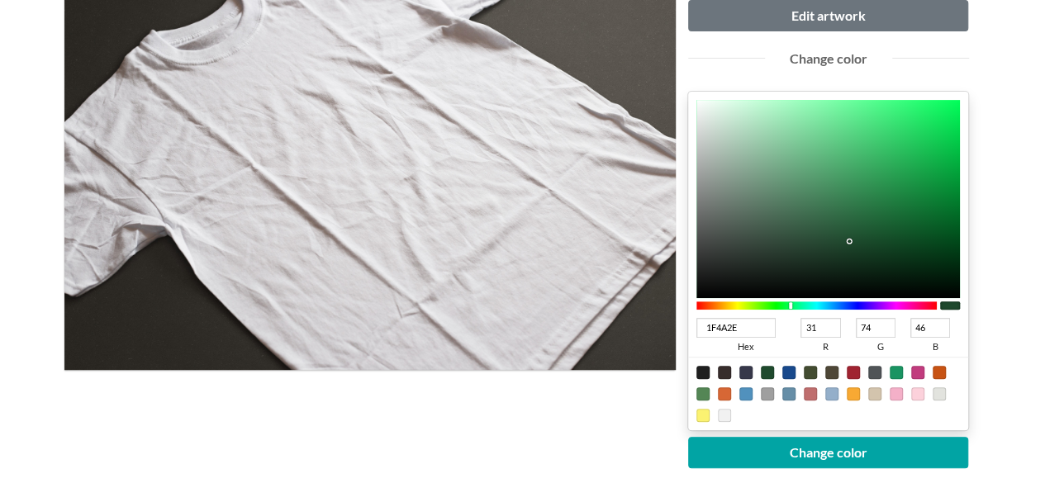
click at [747, 326] on input "1F4A2E" at bounding box center [736, 328] width 80 height 20
click at [715, 328] on input "1F4A2E" at bounding box center [736, 328] width 80 height 20
click at [763, 366] on div at bounding box center [767, 372] width 13 height 13
click at [761, 369] on div at bounding box center [767, 372] width 13 height 13
drag, startPoint x: 746, startPoint y: 323, endPoint x: 589, endPoint y: 303, distance: 158.2
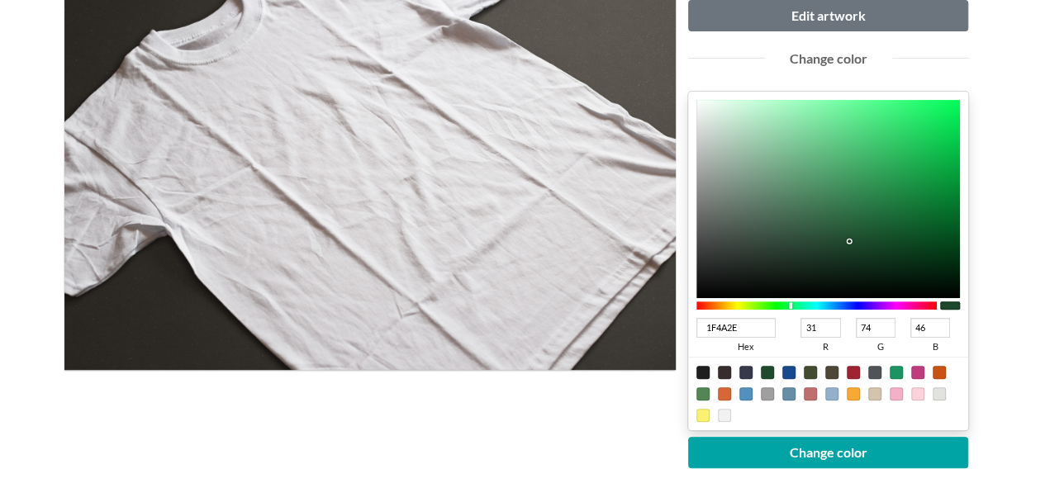
click at [589, 303] on div "Upload another artwork Edit artwork Change color 1F4A2E hex 31 r 74 g 46 b 100 …" at bounding box center [522, 294] width 917 height 691
type input "105"
type input "17"
type input "0"
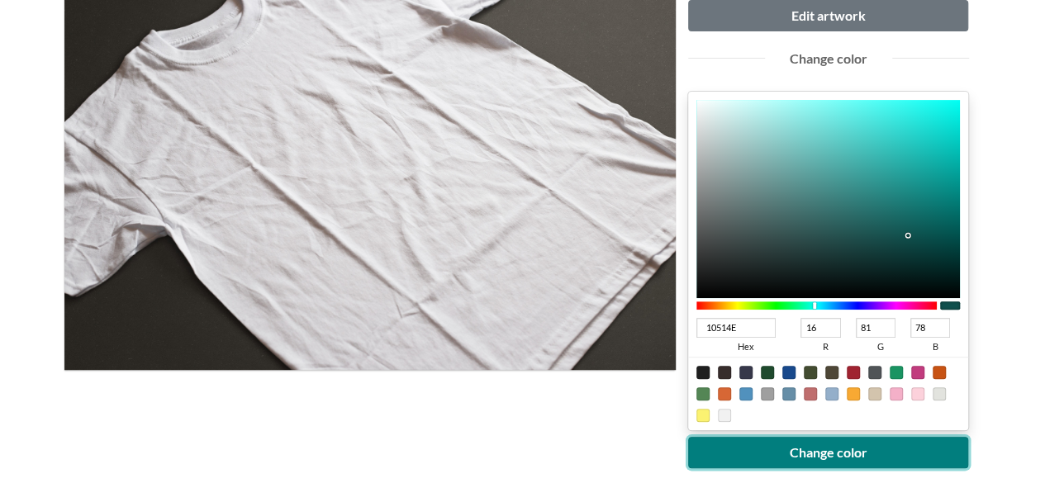
click at [804, 439] on button "Change color" at bounding box center [828, 452] width 281 height 31
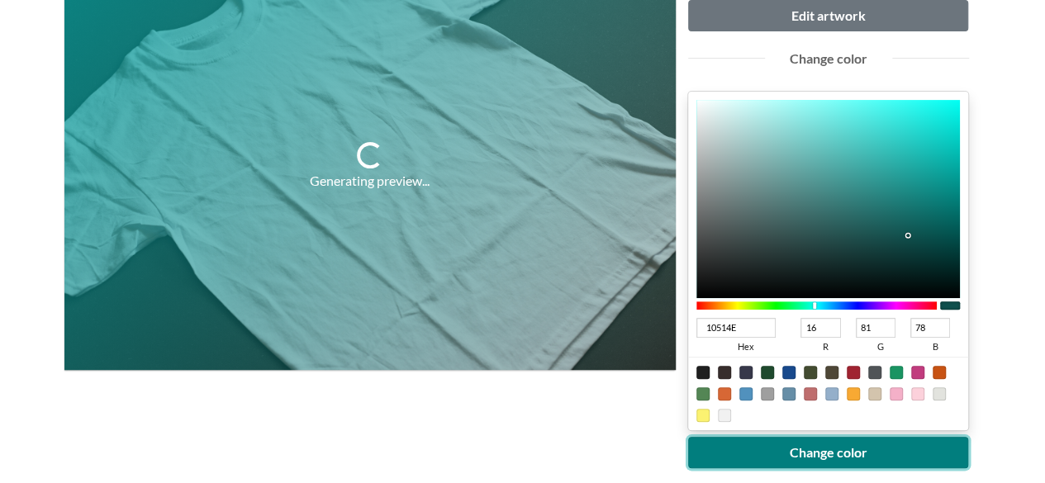
scroll to position [165, 0]
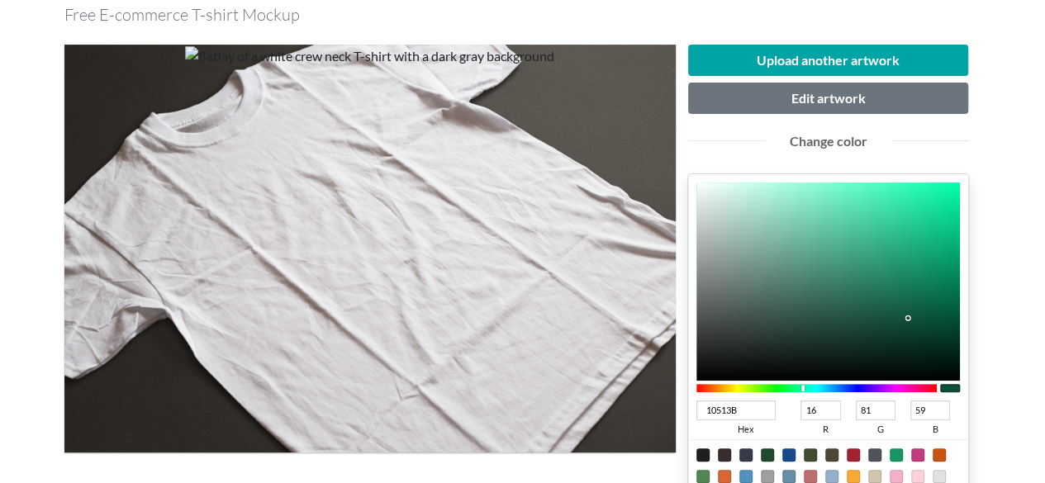
click at [803, 384] on div at bounding box center [816, 388] width 241 height 8
drag, startPoint x: 931, startPoint y: 308, endPoint x: 992, endPoint y: 332, distance: 65.6
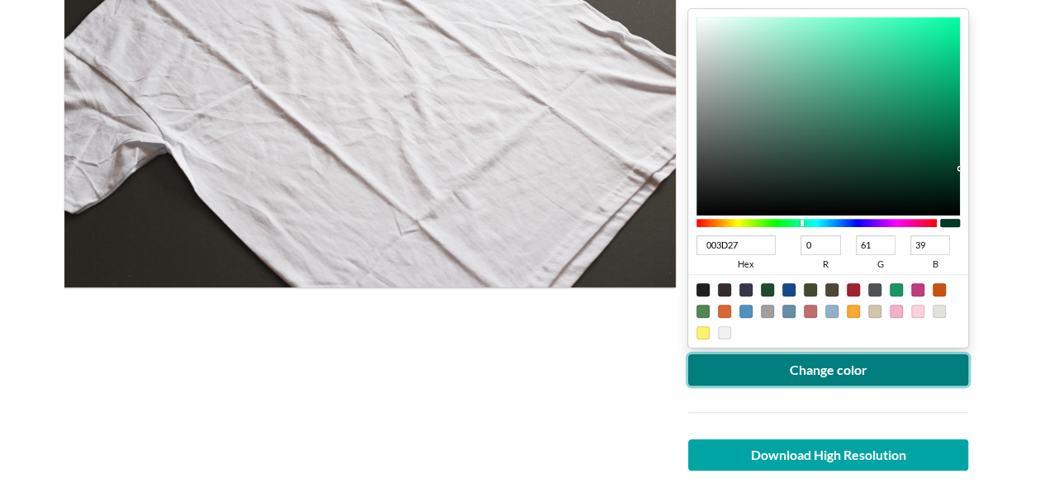
click at [882, 359] on button "Change color" at bounding box center [828, 369] width 281 height 31
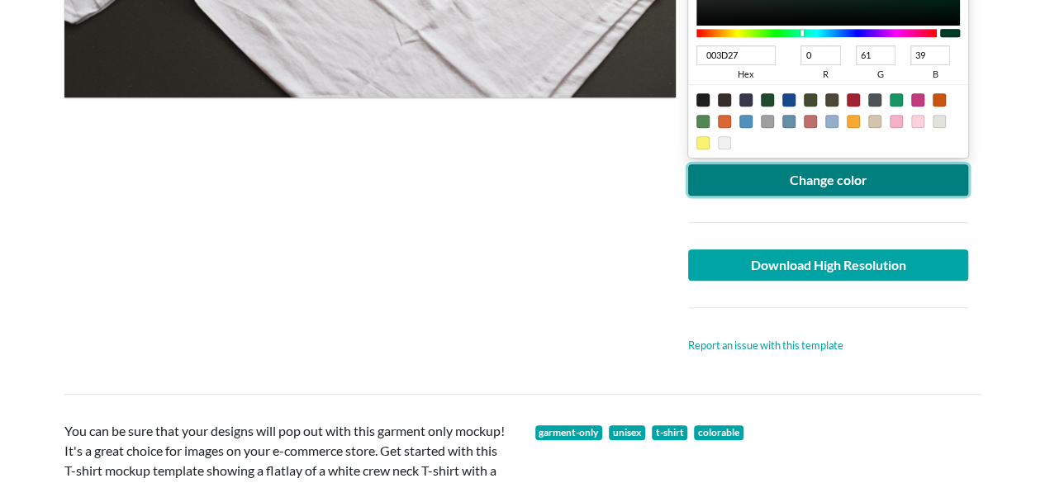
scroll to position [661, 0]
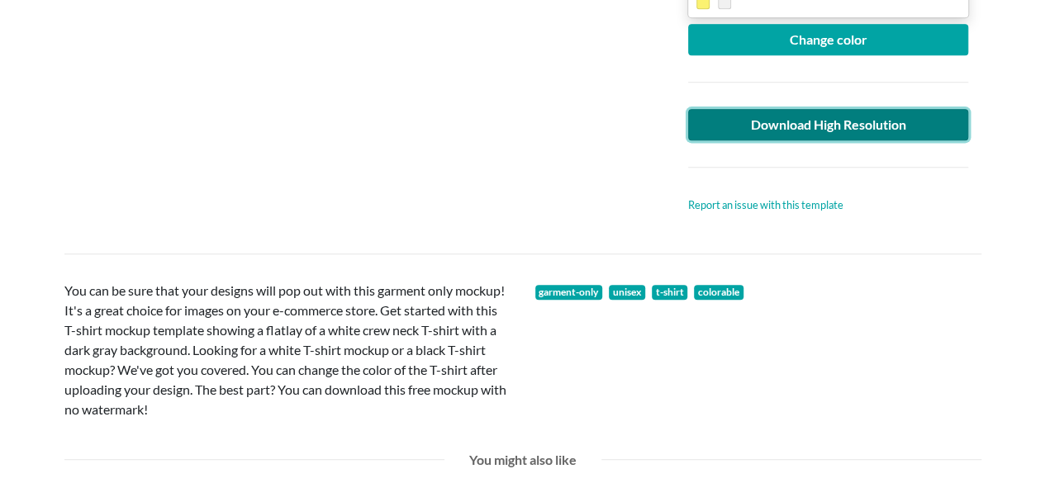
click at [770, 126] on link "Download High Resolution" at bounding box center [828, 124] width 281 height 31
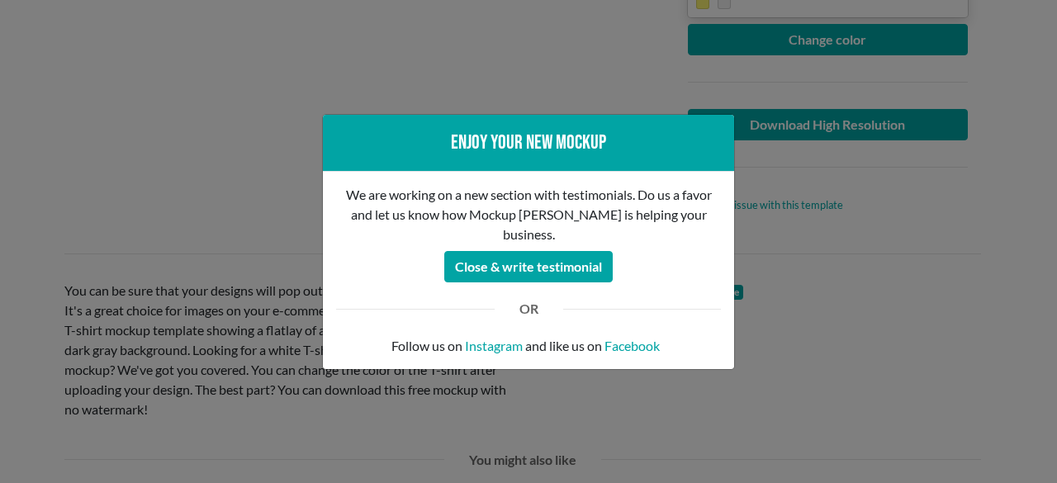
click at [150, 158] on div "Enjoy your new mockup We are working on a new section with testimonials. Do us …" at bounding box center [528, 241] width 1057 height 483
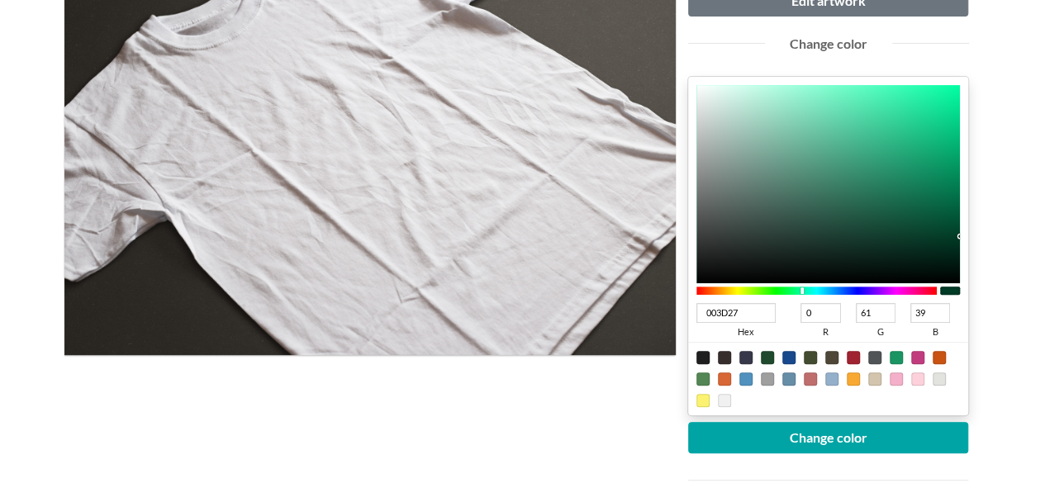
scroll to position [165, 0]
